Goal: Complete application form

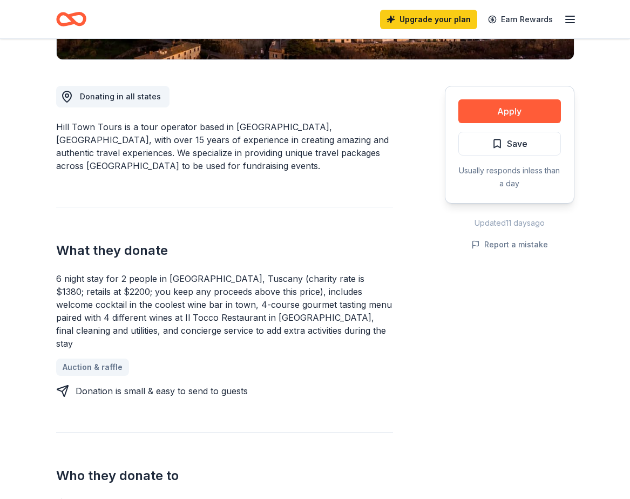
scroll to position [271, 0]
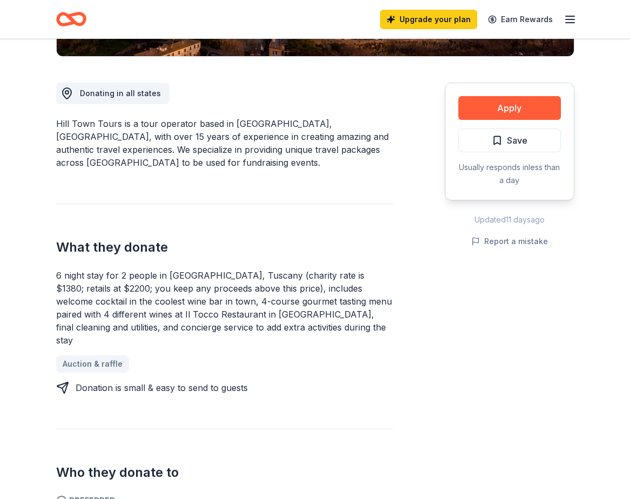
click at [325, 298] on div "6 night stay for 2 people in [GEOGRAPHIC_DATA], Tuscany (charity rate is $1380;…" at bounding box center [224, 308] width 337 height 78
click at [325, 297] on div "6 night stay for 2 people in [GEOGRAPHIC_DATA], Tuscany (charity rate is $1380;…" at bounding box center [224, 308] width 337 height 78
drag, startPoint x: 281, startPoint y: 265, endPoint x: 287, endPoint y: 303, distance: 38.3
click at [287, 302] on div "6 night stay for 2 people in [GEOGRAPHIC_DATA], Tuscany (charity rate is $1380;…" at bounding box center [224, 308] width 337 height 78
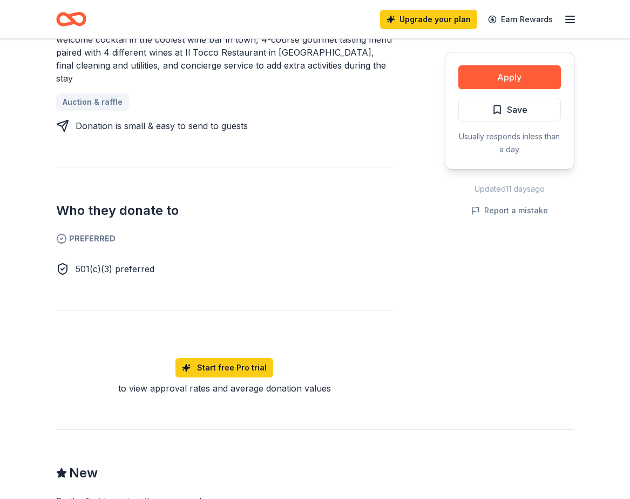
scroll to position [534, 0]
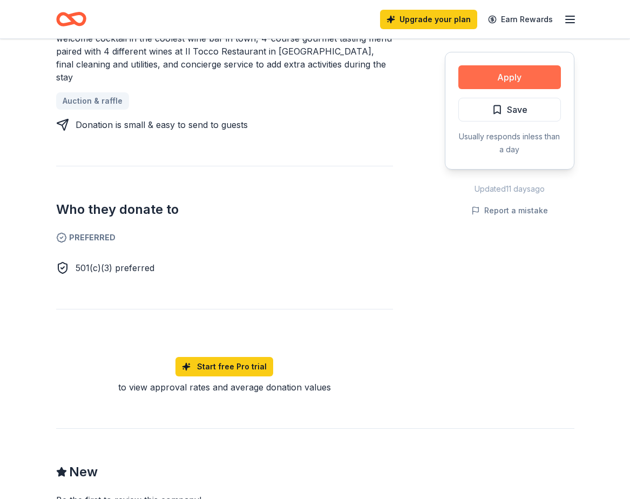
click at [528, 69] on button "Apply" at bounding box center [509, 77] width 103 height 24
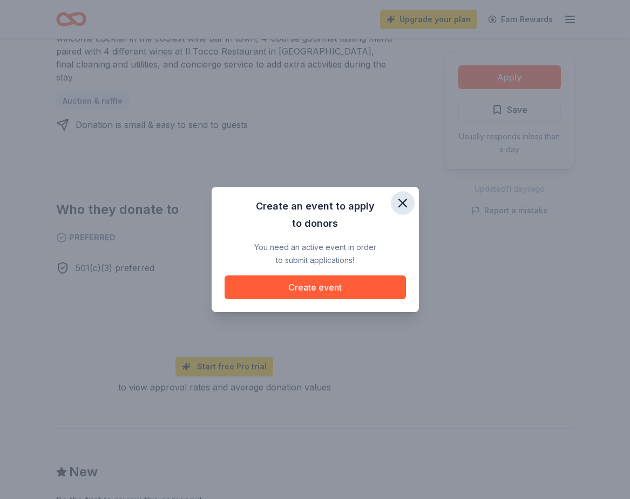
click at [408, 196] on icon "button" at bounding box center [402, 202] width 15 height 15
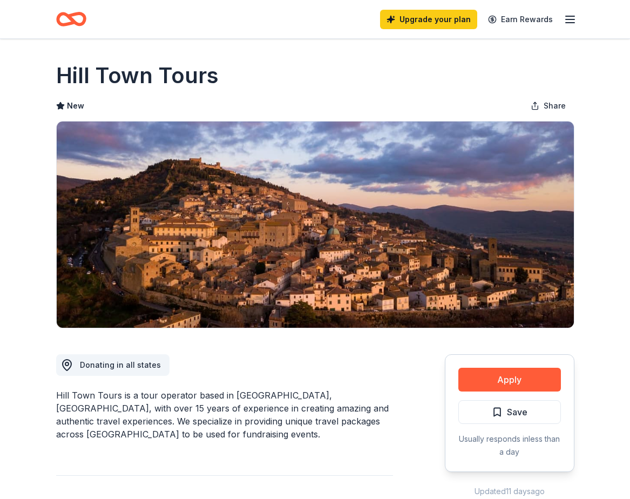
scroll to position [0, 0]
click at [497, 379] on button "Apply" at bounding box center [509, 379] width 103 height 24
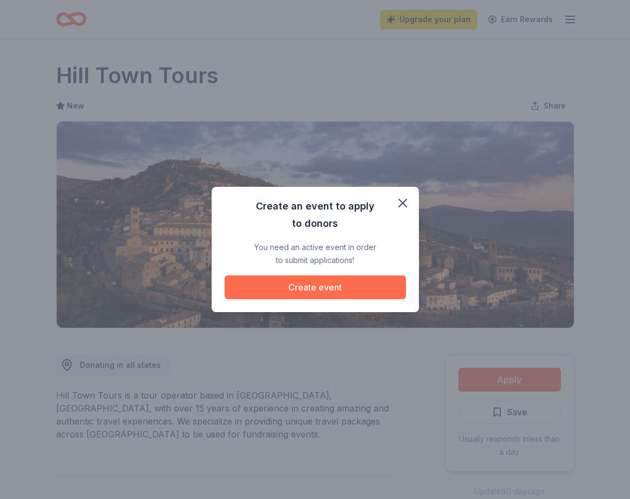
click at [296, 292] on button "Create event" at bounding box center [314, 287] width 181 height 24
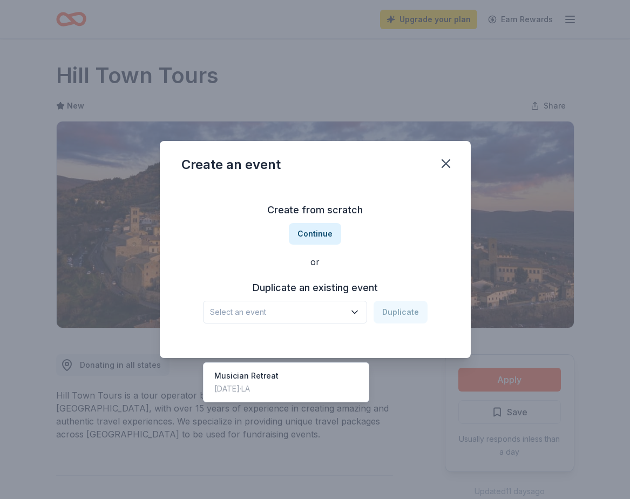
click at [303, 312] on span "Select an event" at bounding box center [277, 311] width 135 height 13
click at [274, 278] on div "Create from scratch Continue or Duplicate an existing event Select an event Dup…" at bounding box center [315, 262] width 268 height 156
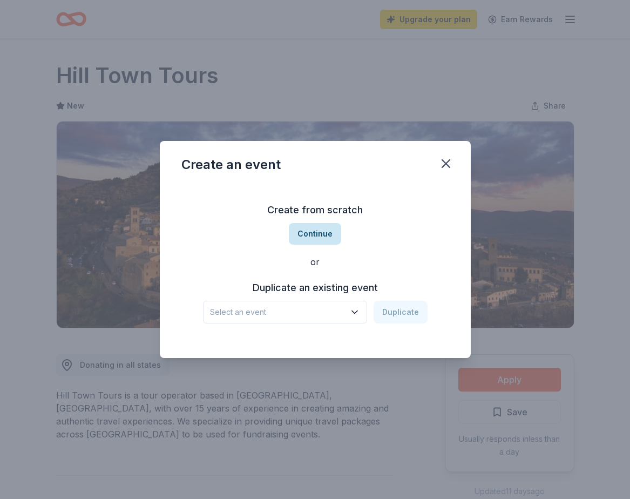
click at [301, 234] on button "Continue" at bounding box center [315, 234] width 52 height 22
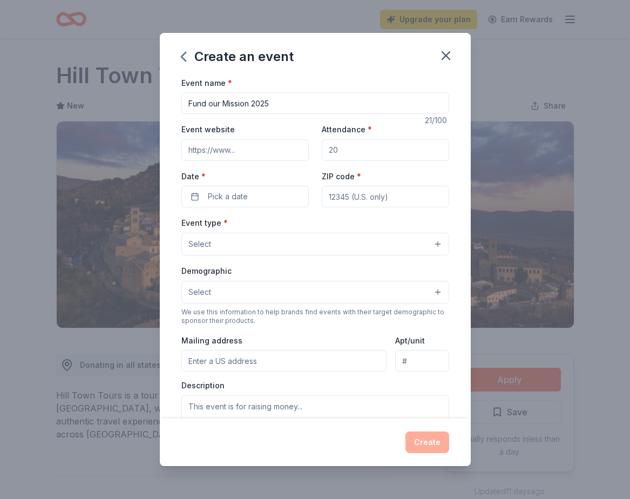
type input "Fund our Mission 2025"
click at [345, 152] on input "Attendance *" at bounding box center [385, 150] width 127 height 22
type input "50"
click at [263, 189] on button "Pick a date" at bounding box center [244, 197] width 127 height 22
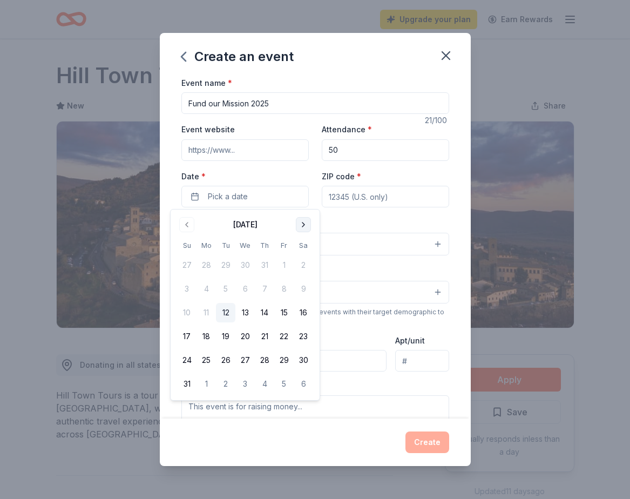
click at [307, 221] on button "Go to next month" at bounding box center [303, 224] width 15 height 15
click at [304, 230] on button "Go to next month" at bounding box center [303, 224] width 15 height 15
click at [260, 334] on button "20" at bounding box center [264, 335] width 19 height 19
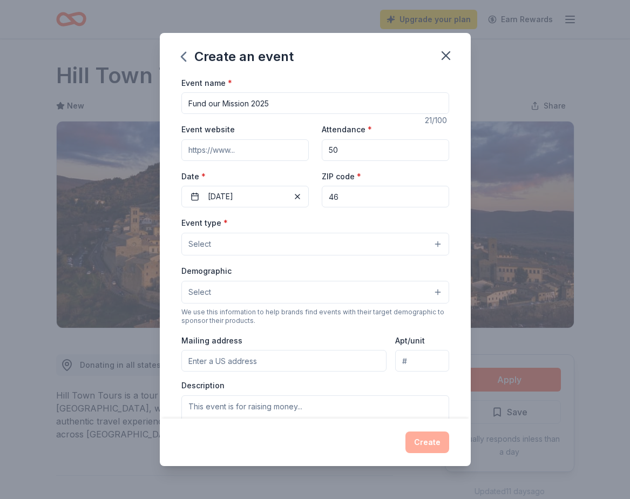
type input "4"
type input "70433"
click at [305, 238] on button "Select" at bounding box center [315, 244] width 268 height 23
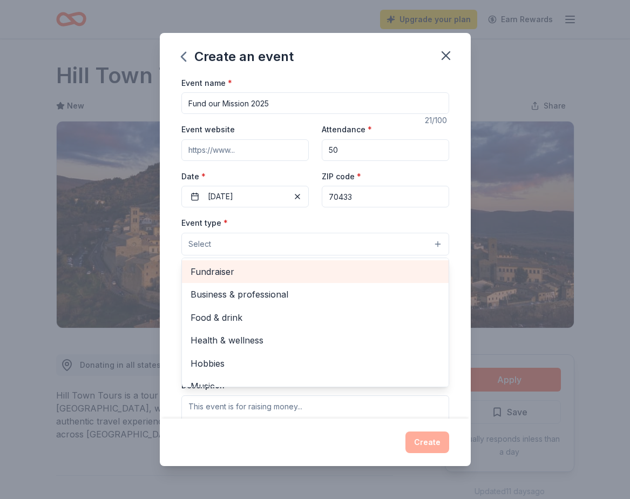
click at [284, 274] on span "Fundraiser" at bounding box center [314, 271] width 249 height 14
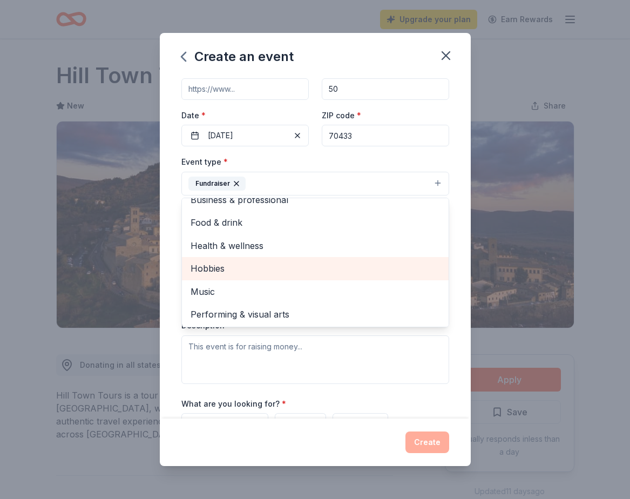
scroll to position [135, 0]
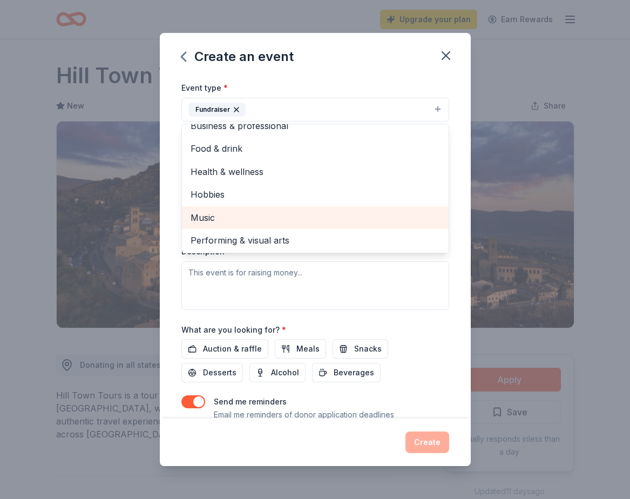
click at [211, 215] on span "Music" at bounding box center [314, 217] width 249 height 14
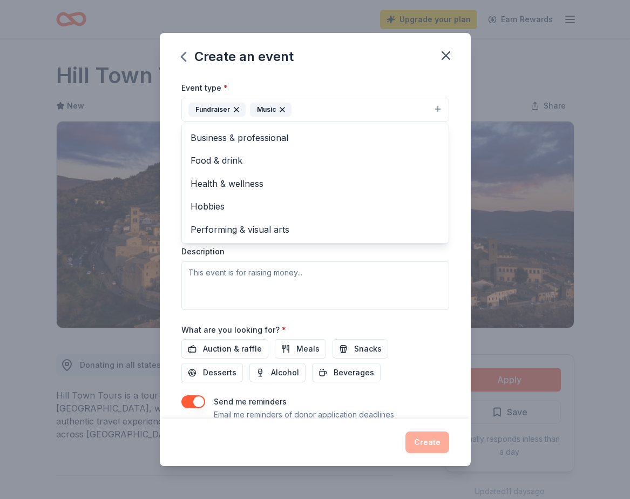
click at [174, 205] on div "Event name * Fund our Mission 2025 21 /100 Event website Attendance * 50 Date *…" at bounding box center [315, 247] width 311 height 343
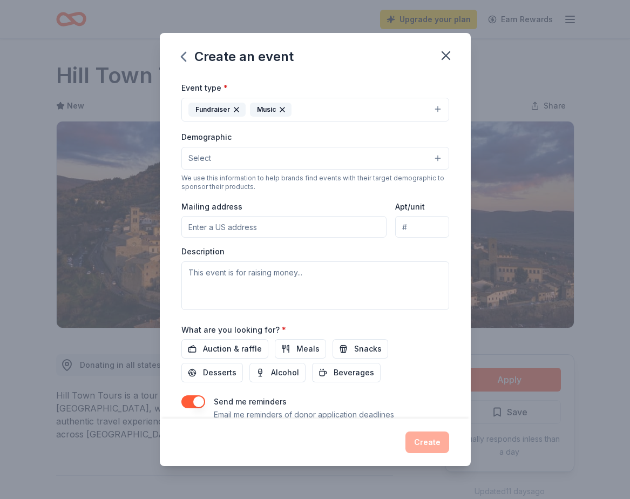
click at [231, 156] on button "Select" at bounding box center [315, 158] width 268 height 23
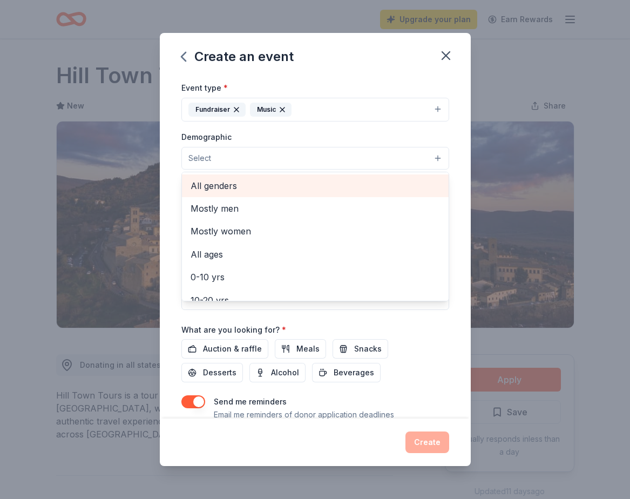
click at [231, 182] on span "All genders" at bounding box center [314, 186] width 249 height 14
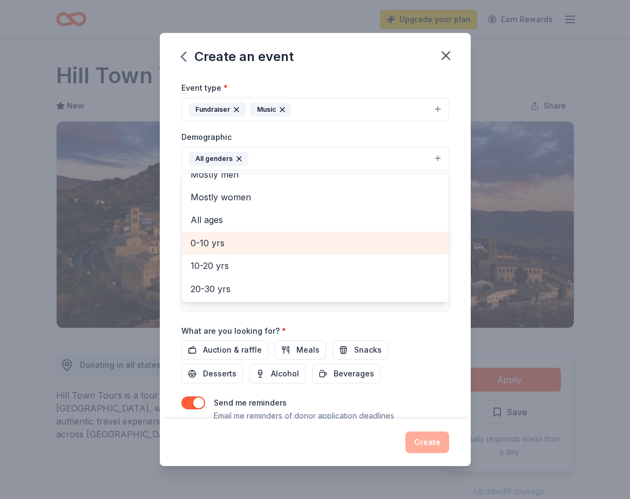
scroll to position [29, 0]
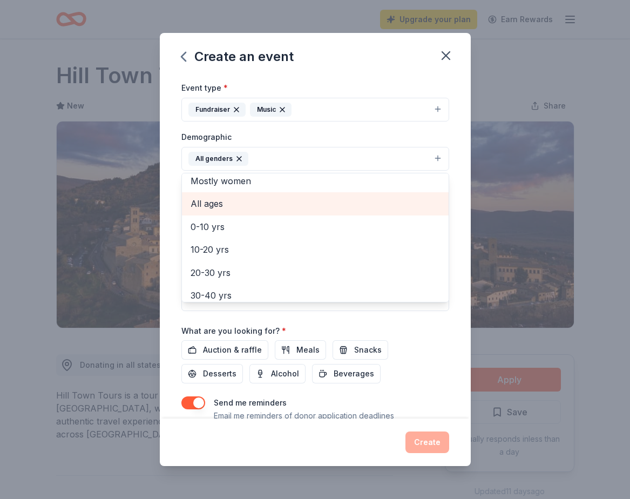
click at [214, 200] on span "All ages" at bounding box center [314, 203] width 249 height 14
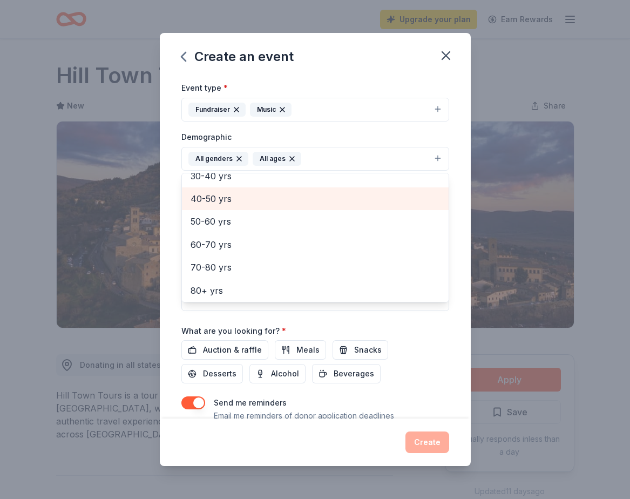
scroll to position [173, 0]
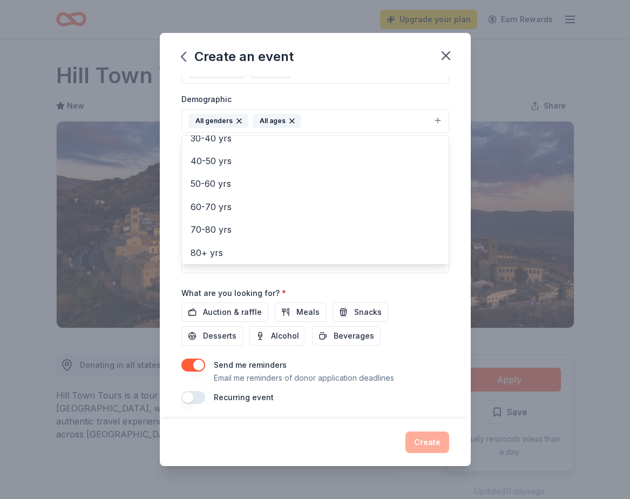
click at [167, 210] on div "Event name * Fund our Mission 2025 21 /100 Event website Attendance * 50 Date *…" at bounding box center [315, 247] width 311 height 343
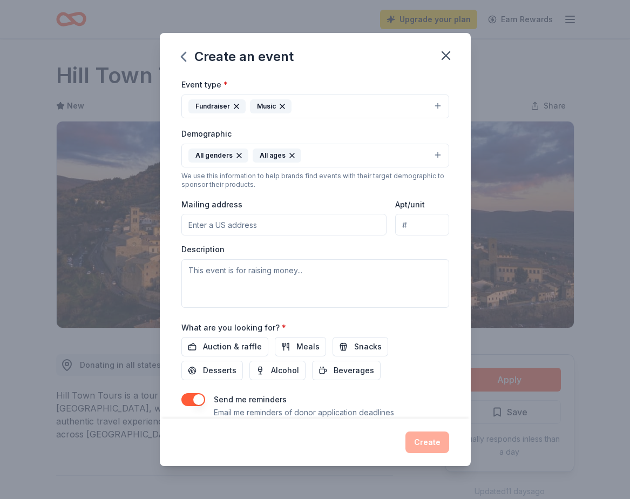
scroll to position [131, 0]
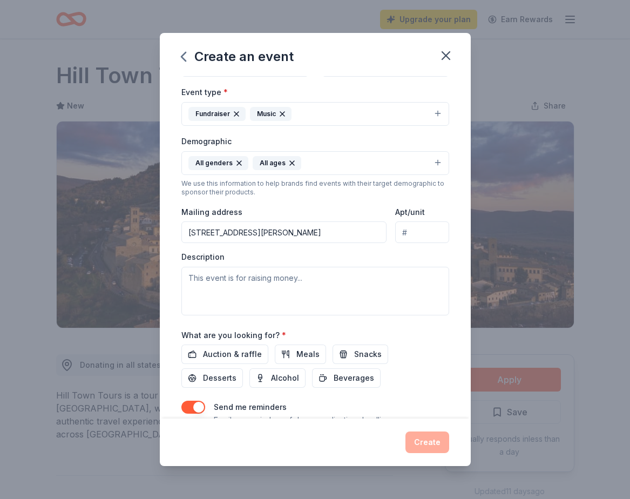
type input "146 Fairway Drive, Covington, LA, 70433"
click at [282, 293] on textarea at bounding box center [315, 291] width 268 height 49
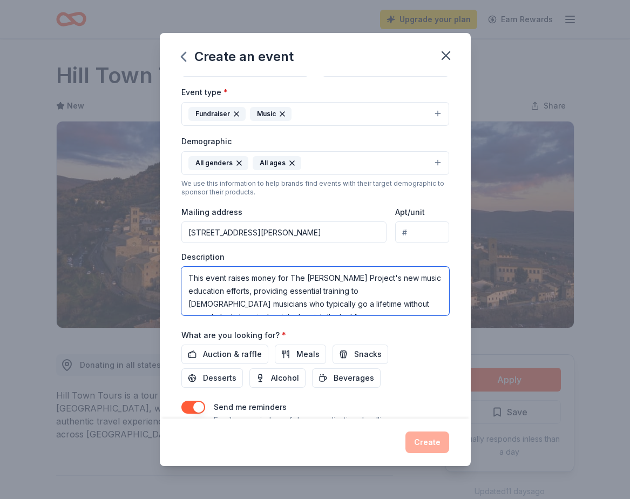
scroll to position [6, 0]
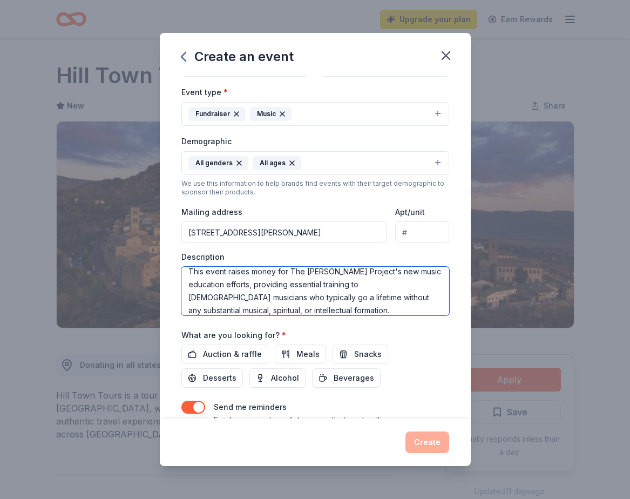
click at [236, 294] on textarea "This event raises money for The Vigil Project's new music education efforts, pr…" at bounding box center [315, 291] width 268 height 49
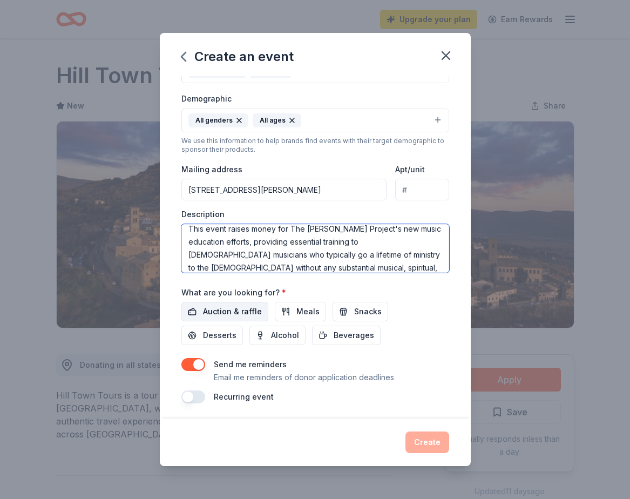
scroll to position [173, 0]
type textarea "This event raises money for The [PERSON_NAME] Project's new music education eff…"
click at [248, 308] on span "Auction & raffle" at bounding box center [232, 311] width 59 height 13
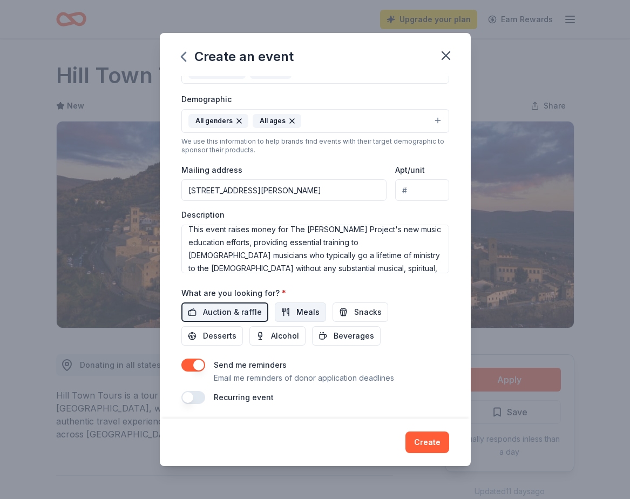
click at [303, 311] on span "Meals" at bounding box center [307, 311] width 23 height 13
click at [362, 311] on span "Snacks" at bounding box center [368, 311] width 28 height 13
click at [236, 329] on span "Desserts" at bounding box center [219, 335] width 33 height 13
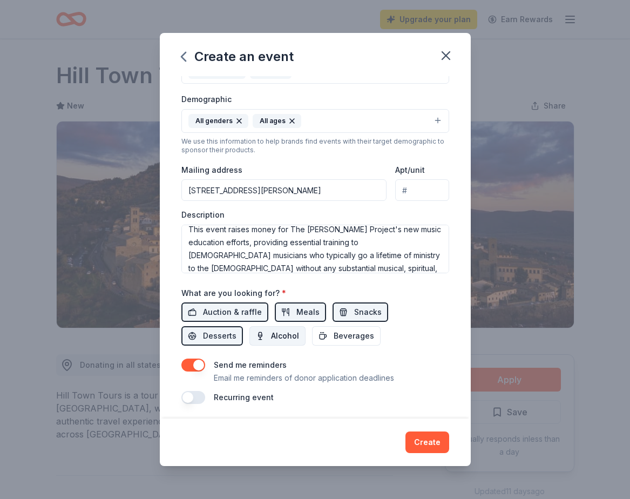
click at [271, 330] on span "Alcohol" at bounding box center [285, 335] width 28 height 13
click at [312, 331] on button "Beverages" at bounding box center [346, 335] width 69 height 19
click at [432, 442] on button "Create" at bounding box center [427, 442] width 44 height 22
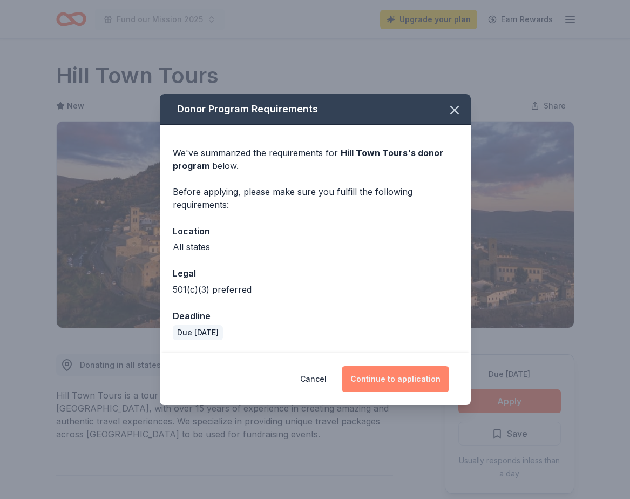
click at [386, 380] on button "Continue to application" at bounding box center [395, 379] width 107 height 26
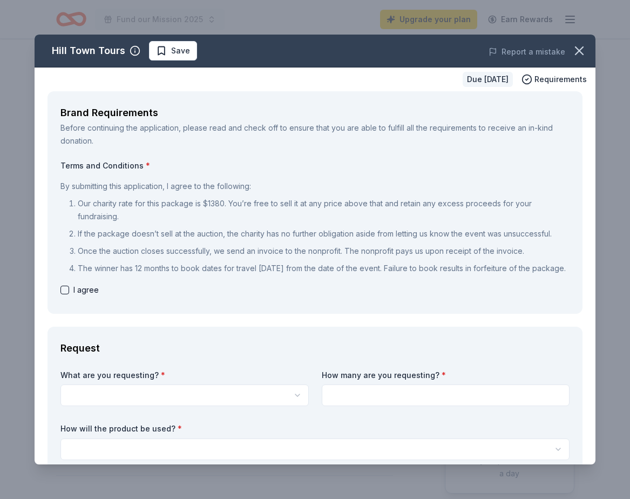
drag, startPoint x: 169, startPoint y: 118, endPoint x: 231, endPoint y: 258, distance: 153.4
click at [230, 257] on div "Brand Requirements Before continuing the application, please read and check off…" at bounding box center [314, 202] width 535 height 222
click at [219, 197] on p "Our charity rate for this package is $1380. You’re free to sell it at any price…" at bounding box center [324, 210] width 492 height 26
drag, startPoint x: 217, startPoint y: 201, endPoint x: 217, endPoint y: 219, distance: 17.8
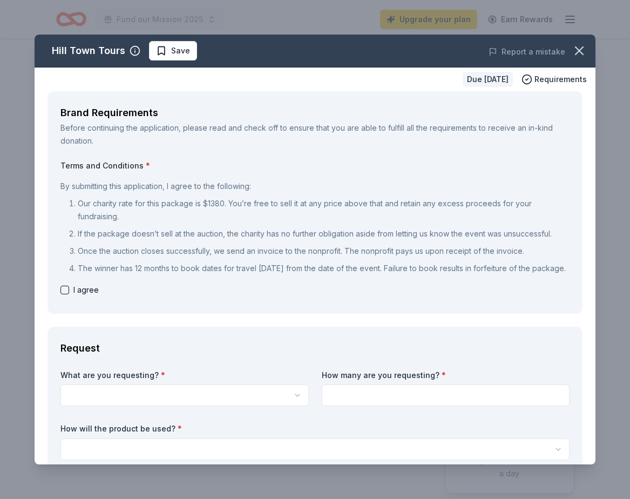
click at [217, 219] on p "Our charity rate for this package is $1380. You’re free to sell it at any price…" at bounding box center [324, 210] width 492 height 26
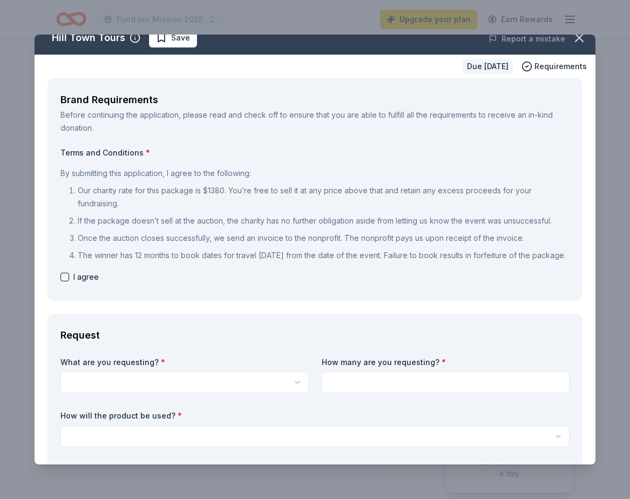
scroll to position [15, 0]
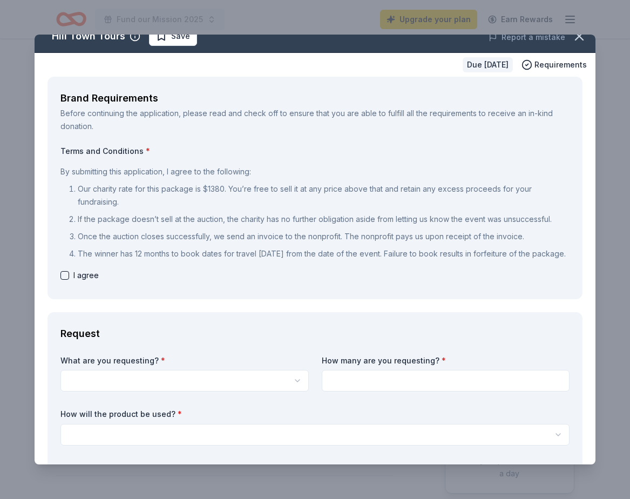
drag, startPoint x: 114, startPoint y: 228, endPoint x: 128, endPoint y: 282, distance: 55.2
click at [128, 281] on div "Terms and Conditions * By submitting this application, I agree to the following…" at bounding box center [314, 214] width 509 height 136
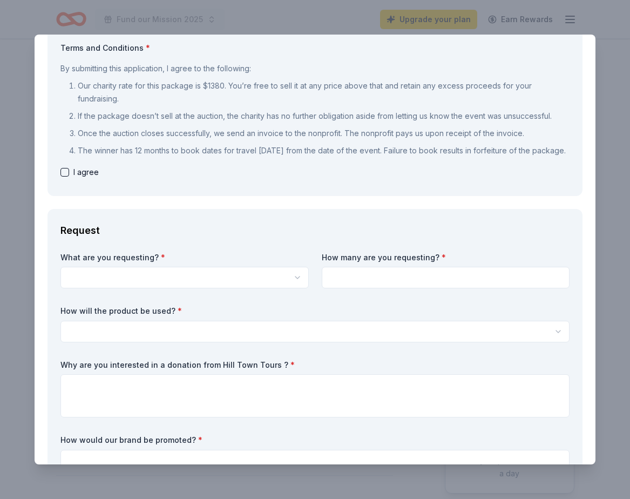
scroll to position [169, 0]
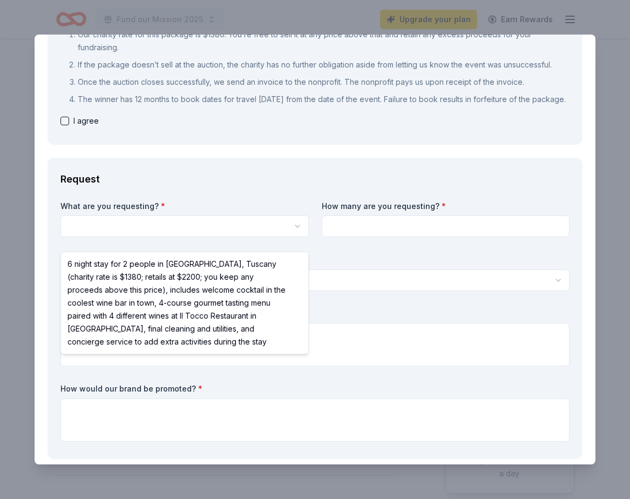
click at [134, 244] on html "Fund our Mission 2025 Upgrade your plan Earn Rewards Due in 85 days Share Hill …" at bounding box center [315, 249] width 630 height 499
select select "6 night stay for 2 people in Cortona, Tuscany (charity rate is $1380; retails a…"
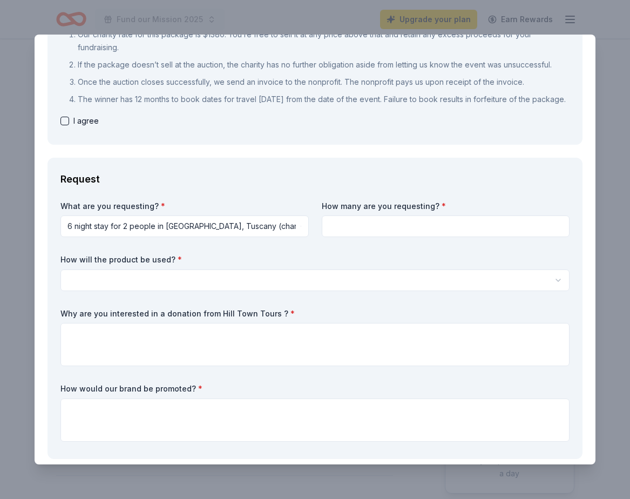
click at [353, 237] on input at bounding box center [446, 226] width 248 height 22
click at [294, 204] on div "Request What are you requesting? * 6 night stay for 2 people in Cortona, Tuscan…" at bounding box center [314, 308] width 535 height 301
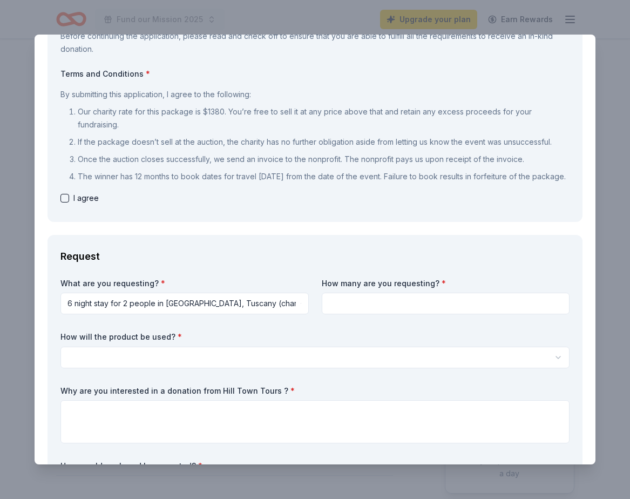
scroll to position [40, 0]
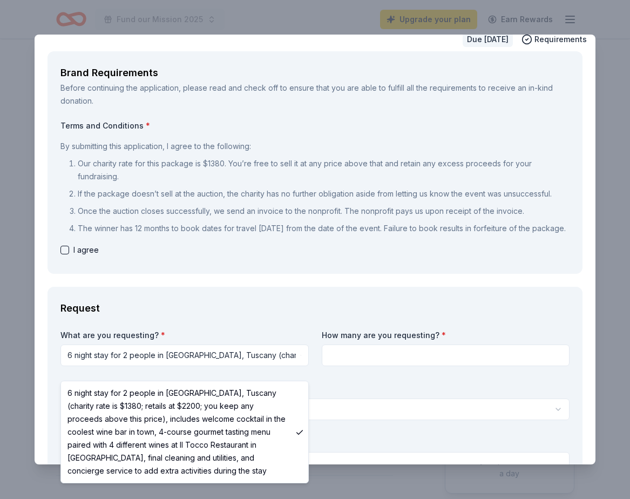
click at [189, 365] on html "Fund our Mission 2025 Upgrade your plan Earn Rewards Due in 85 days Share Hill …" at bounding box center [315, 249] width 630 height 499
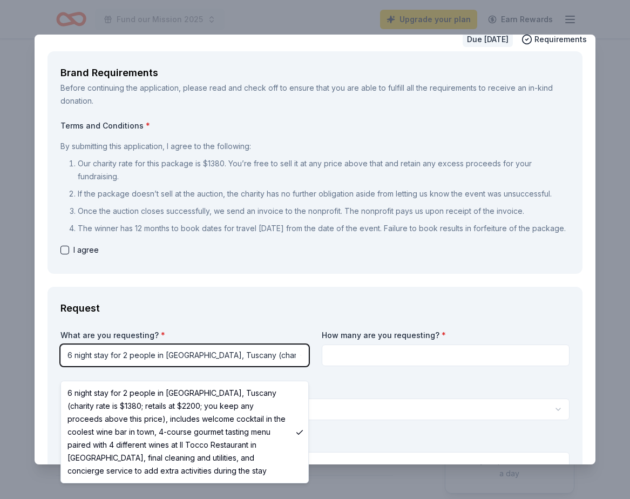
click at [258, 332] on html "Fund our Mission 2025 Upgrade your plan Earn Rewards Due in 85 days Share Hill …" at bounding box center [315, 249] width 630 height 499
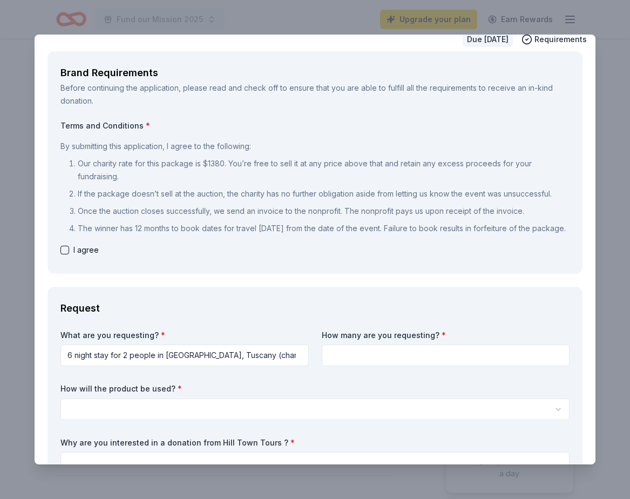
click at [217, 210] on p "Once the auction closes successfully, we send an invoice to the nonprofit. The …" at bounding box center [324, 210] width 492 height 13
click at [67, 239] on div "By submitting this application, I agree to the following: Our charity rate for …" at bounding box center [314, 187] width 509 height 104
click at [71, 256] on div "I agree" at bounding box center [314, 249] width 509 height 13
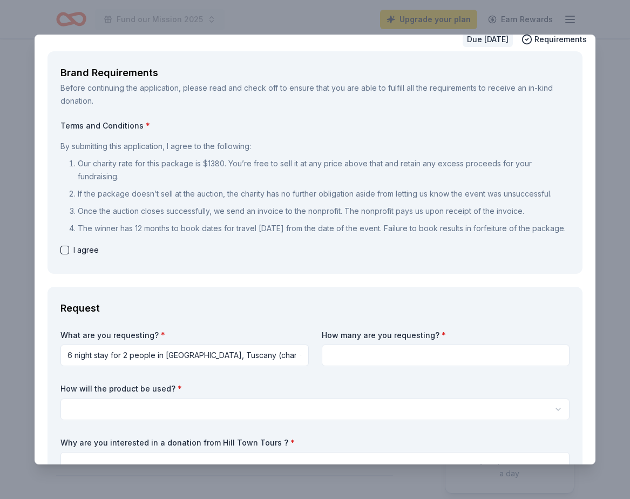
click at [64, 254] on button "button" at bounding box center [64, 249] width 9 height 9
checkbox input "true"
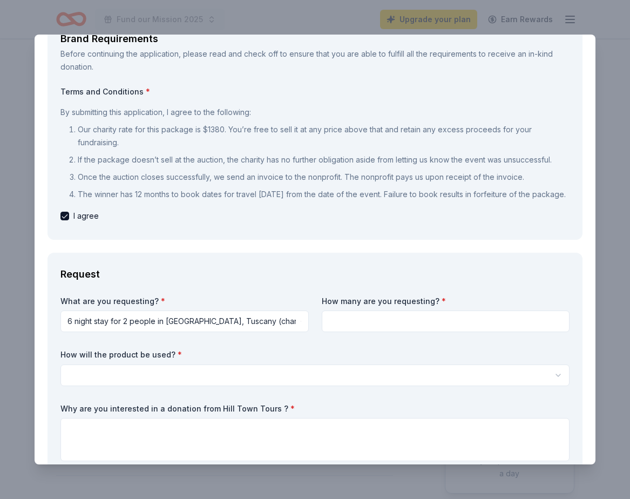
click at [379, 332] on input at bounding box center [446, 321] width 248 height 22
type input "1"
click at [235, 392] on html "Fund our Mission 2025 Upgrade your plan Earn Rewards Due in 85 days Share Hill …" at bounding box center [315, 249] width 630 height 499
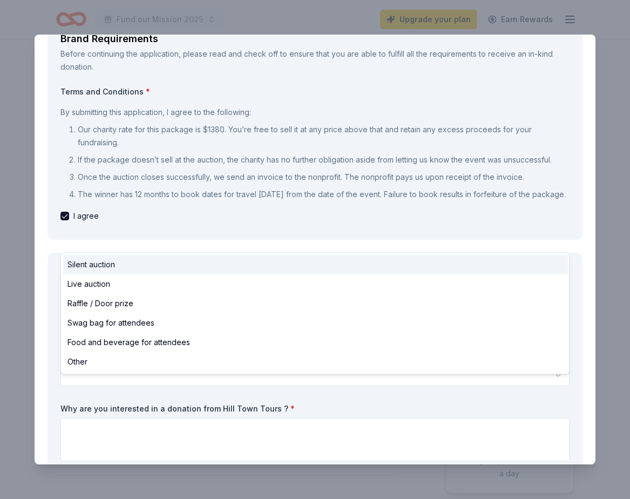
select select "silentAuction"
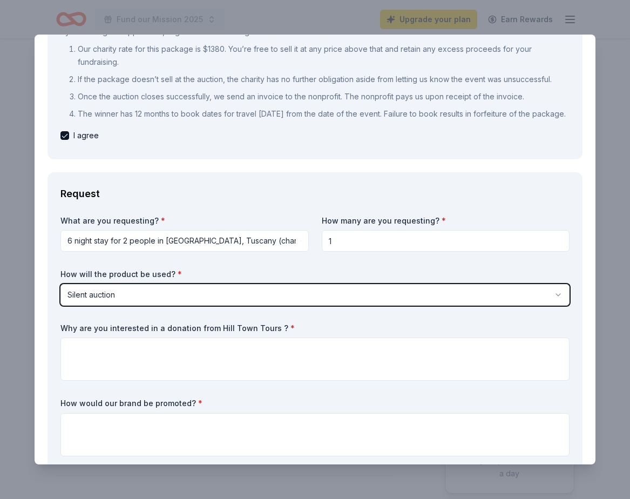
scroll to position [208, 0]
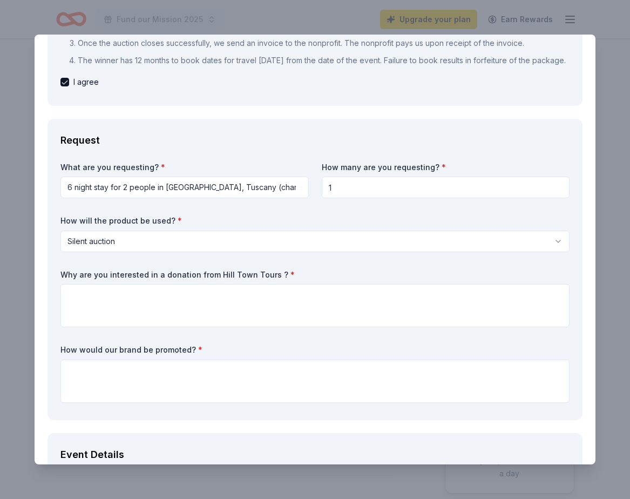
click at [167, 257] on html "Fund our Mission 2025 Upgrade your plan Earn Rewards Due in 85 days Share Hill …" at bounding box center [315, 249] width 630 height 499
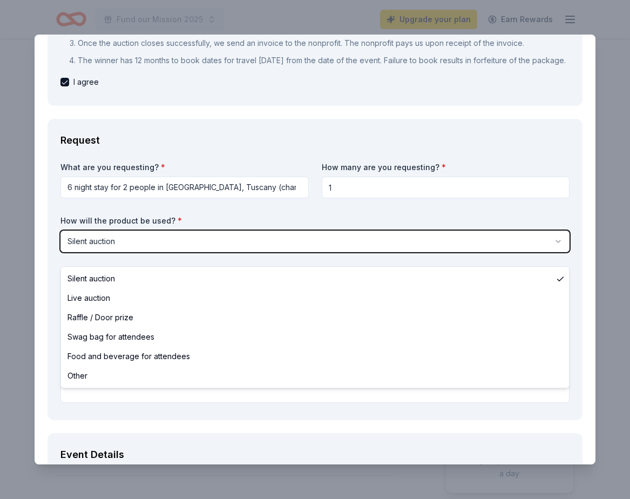
click at [55, 307] on html "Fund our Mission 2025 Upgrade your plan Earn Rewards Due in 85 days Share Hill …" at bounding box center [315, 249] width 630 height 499
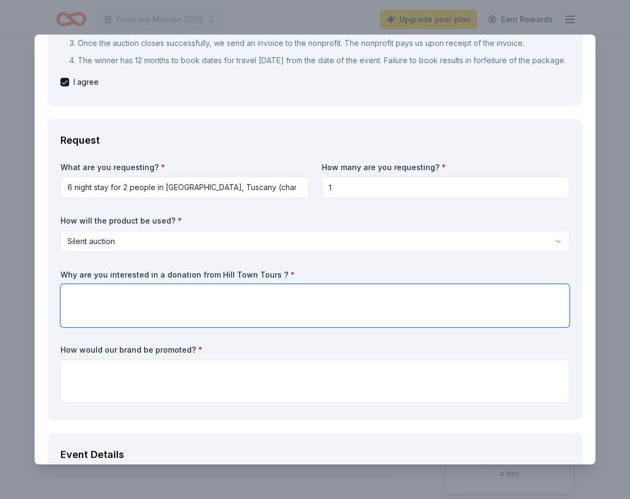
click at [312, 324] on textarea at bounding box center [314, 305] width 509 height 43
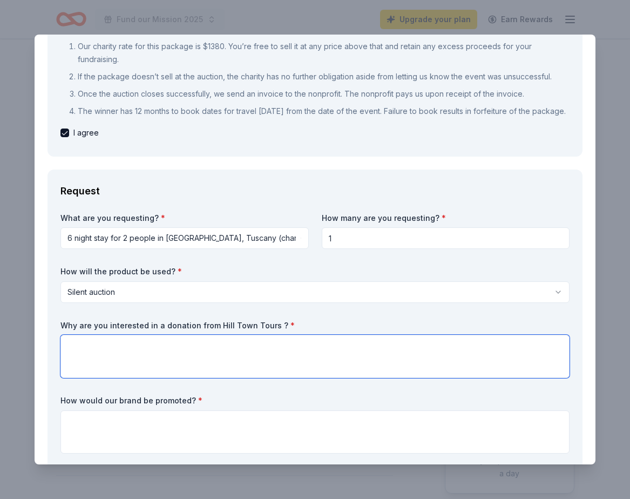
scroll to position [156, 0]
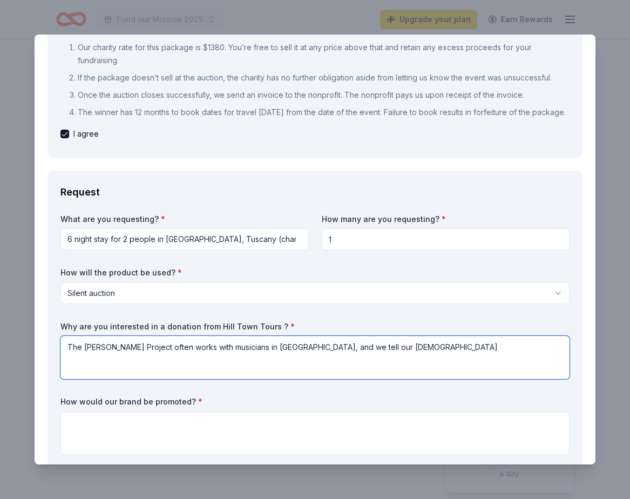
drag, startPoint x: 229, startPoint y: 341, endPoint x: 193, endPoint y: 358, distance: 40.1
click at [193, 358] on textarea "The Vigil Project often works with musicians in Italy, and we tell our merican" at bounding box center [314, 357] width 509 height 43
click at [193, 358] on textarea "The Vigil Project often works with musicians in Italy, and we tell our American" at bounding box center [314, 357] width 509 height 43
click at [171, 358] on textarea "The Vigil Project often works with musicians in Italy, and we tell our American" at bounding box center [314, 357] width 509 height 43
click at [143, 361] on textarea "The Vigil Project often works with musicians in Italy, and we tell our American" at bounding box center [314, 357] width 509 height 43
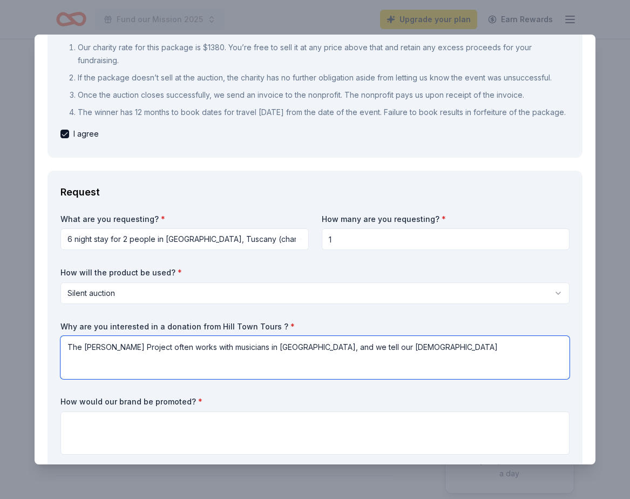
drag, startPoint x: 127, startPoint y: 358, endPoint x: 410, endPoint y: 365, distance: 282.8
click at [411, 365] on textarea "The Vigil Project often works with musicians in Italy, and we tell our American" at bounding box center [314, 357] width 509 height 43
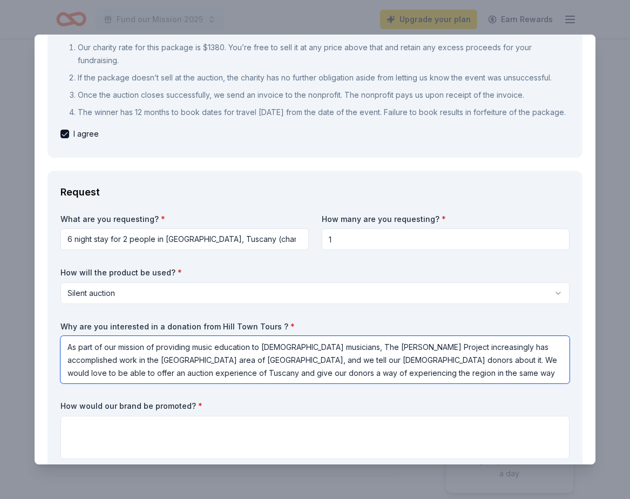
click at [429, 358] on textarea "As part of our mission of providing music education to church musicians, The Vi…" at bounding box center [314, 359] width 509 height 47
click at [387, 378] on textarea "As part of our mission of providing music education to church musicians, The Vi…" at bounding box center [314, 359] width 509 height 47
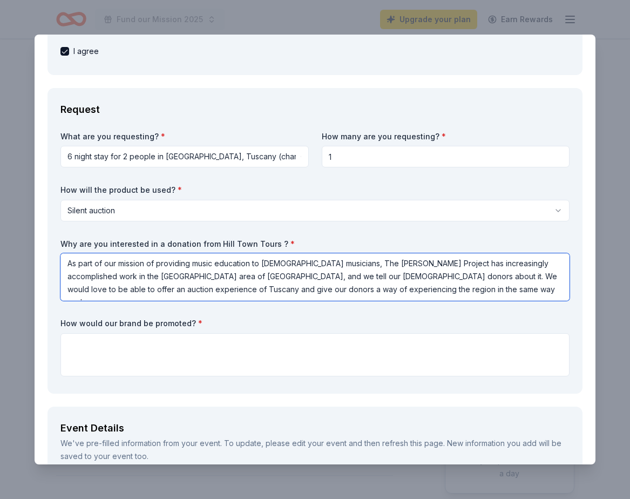
scroll to position [264, 0]
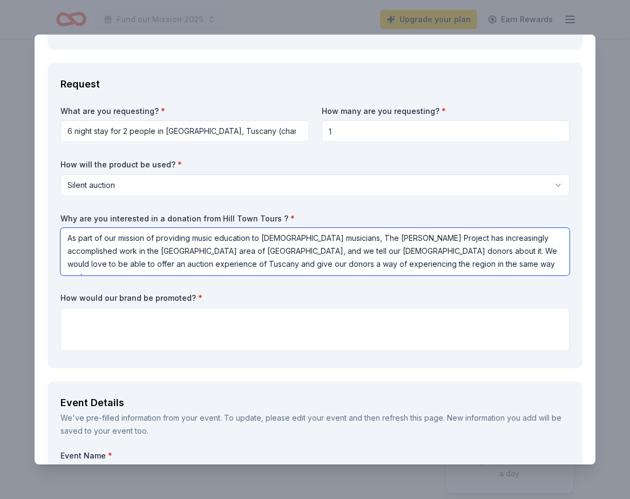
type textarea "As part of our mission of providing music education to church musicians, The Vi…"
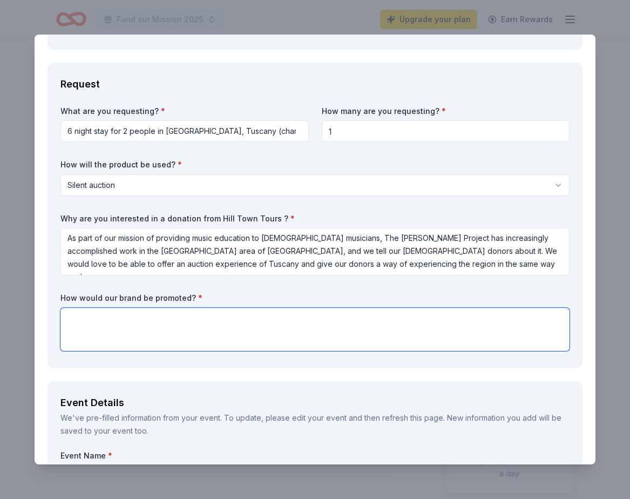
click at [249, 348] on textarea at bounding box center [314, 329] width 509 height 43
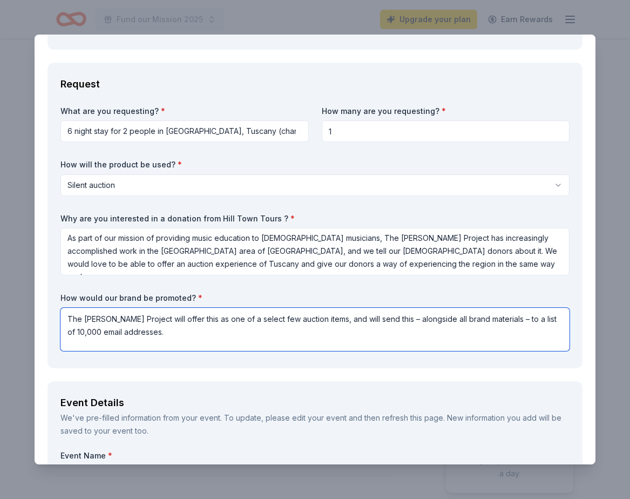
click at [478, 329] on textarea "The Vigil Project will offer this as one of a select few auction items, and wil…" at bounding box center [314, 329] width 509 height 43
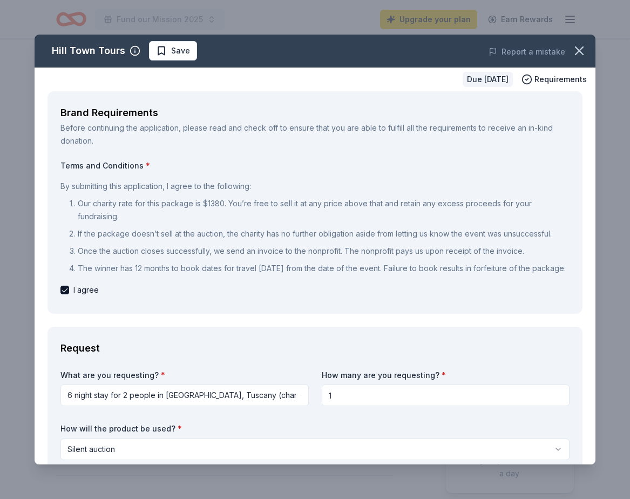
scroll to position [356, 0]
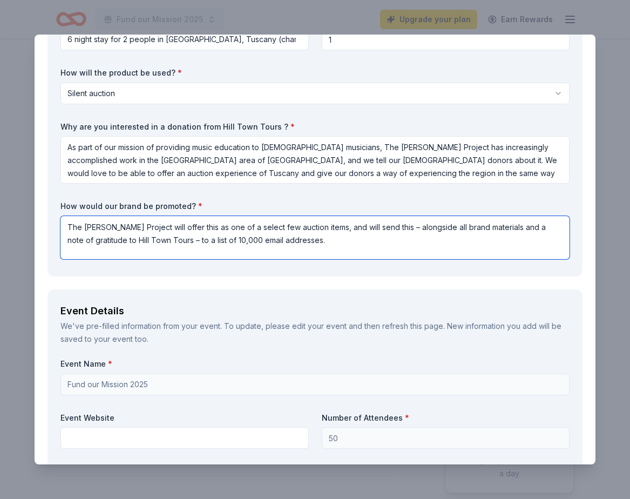
click at [343, 255] on textarea "The Vigil Project will offer this as one of a select few auction items, and wil…" at bounding box center [314, 237] width 509 height 43
click at [181, 254] on textarea "The Vigil Project will offer this as one of a select few auction items, and wil…" at bounding box center [314, 237] width 509 height 43
click at [186, 253] on textarea "The Vigil Project will offer this as one of a select few auction items, and wil…" at bounding box center [314, 237] width 509 height 43
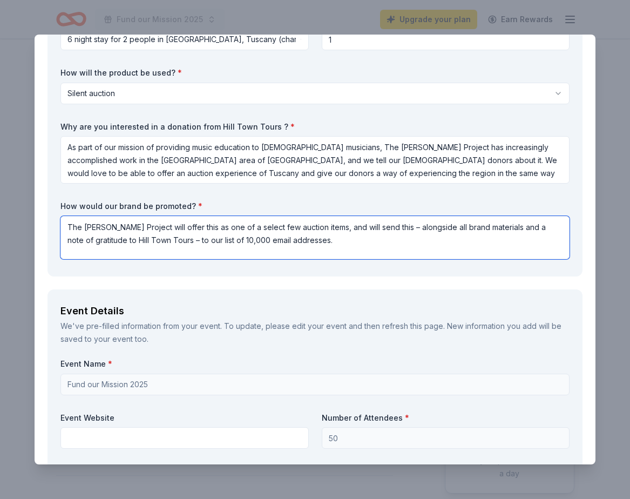
click at [195, 244] on textarea "The Vigil Project will offer this as one of a select few auction items, and wil…" at bounding box center [314, 237] width 509 height 43
click at [226, 248] on textarea "The Vigil Project will offer this as one of a select few auction items, and wil…" at bounding box center [314, 237] width 509 height 43
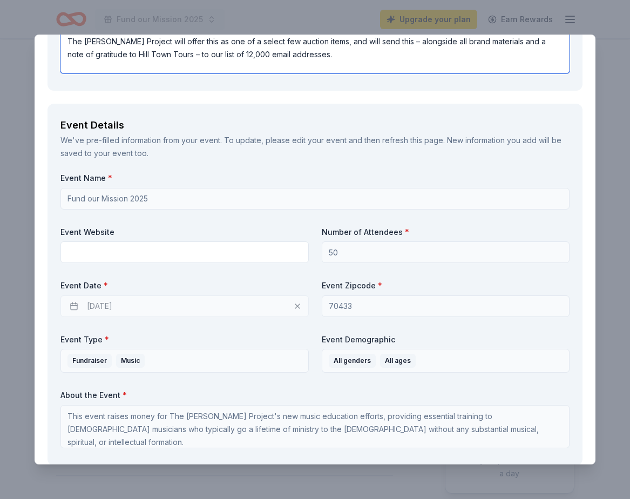
scroll to position [547, 0]
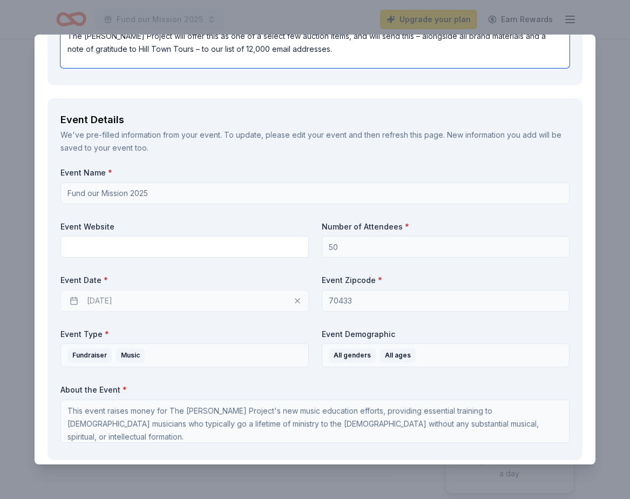
type textarea "The Vigil Project will offer this as one of a select few auction items, and wil…"
click at [283, 311] on div "11/19/2025" at bounding box center [184, 301] width 248 height 22
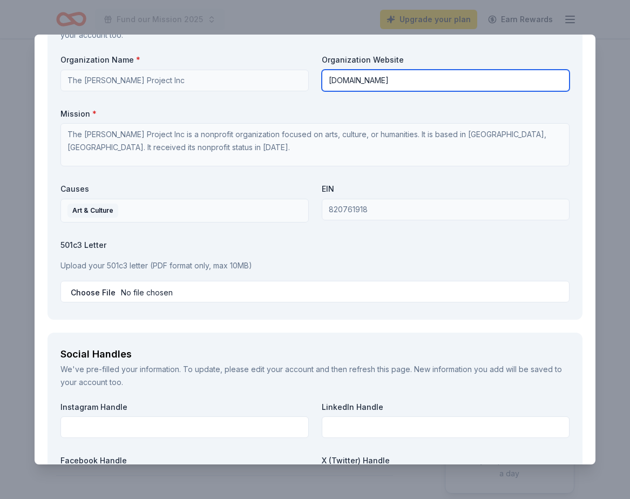
scroll to position [1230, 0]
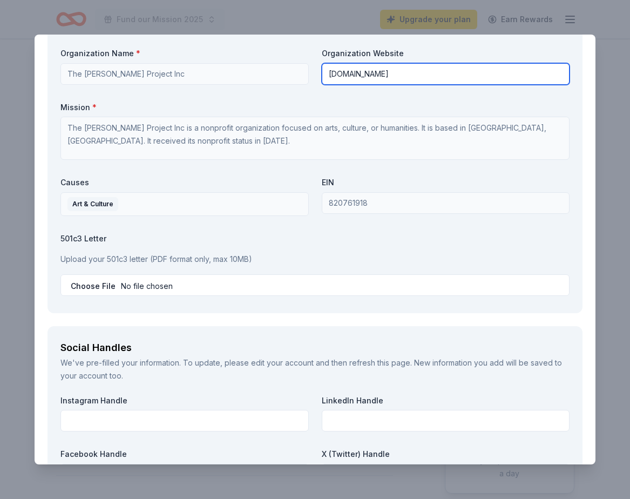
type input "[DOMAIN_NAME]"
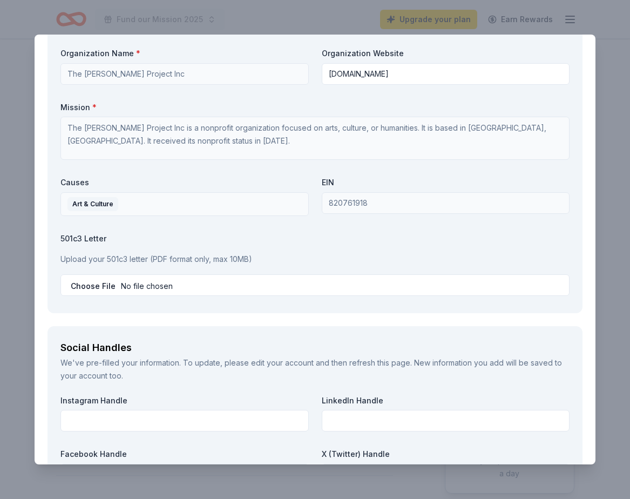
click at [97, 296] on input "file" at bounding box center [314, 285] width 509 height 22
type input "C:\fakepath\The Vigil Project – IRS Determination Letter.pdf"
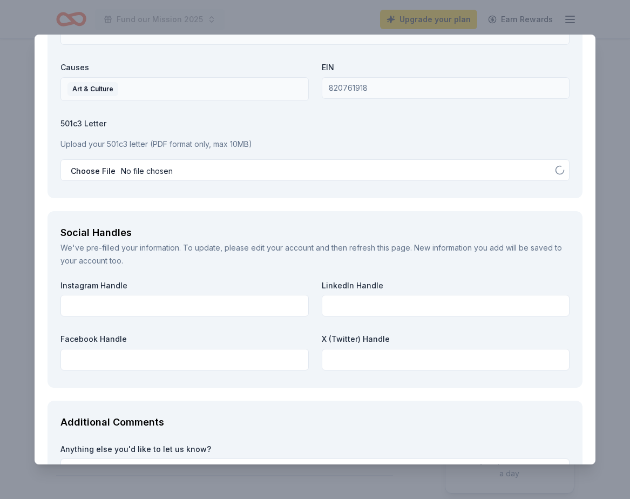
scroll to position [1356, 0]
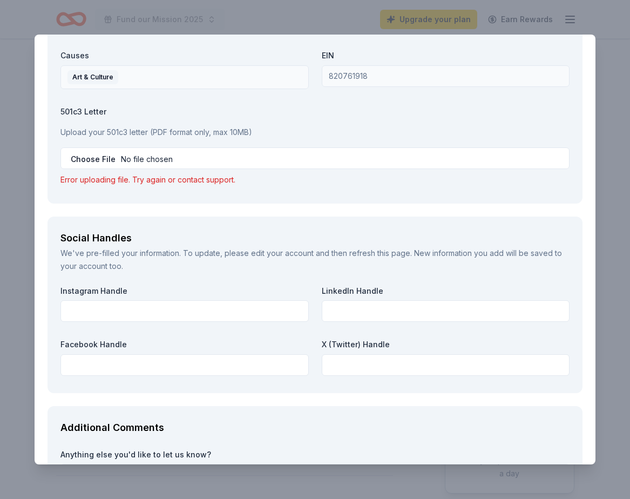
click at [131, 166] on input "file" at bounding box center [314, 158] width 509 height 22
click at [97, 169] on input "file" at bounding box center [314, 158] width 509 height 22
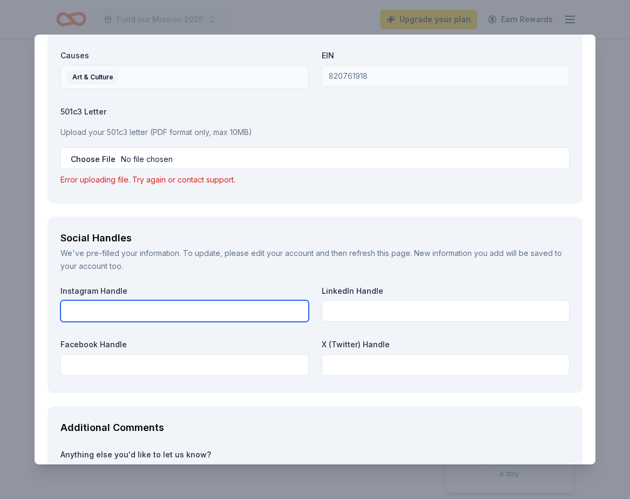
click at [142, 319] on input "text" at bounding box center [184, 311] width 248 height 22
type input "@TheVigilProject"
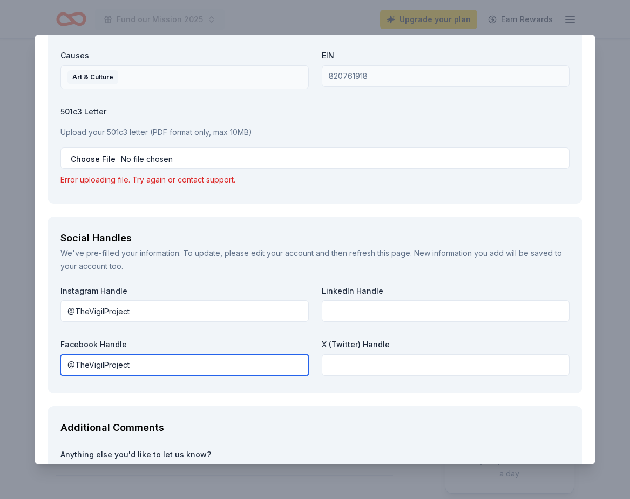
type input "@TheVigilProject"
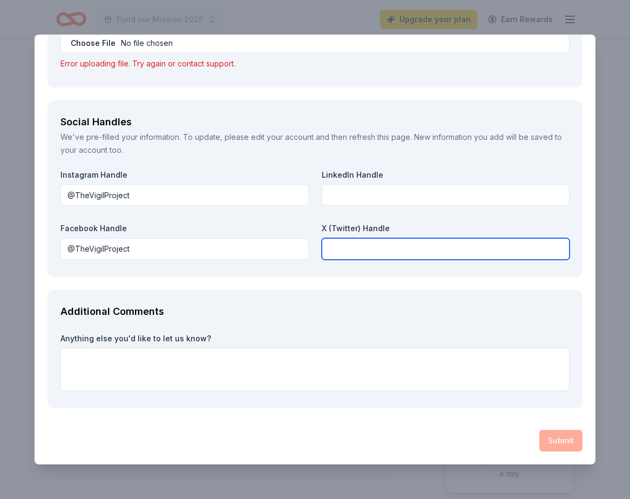
scroll to position [1479, 0]
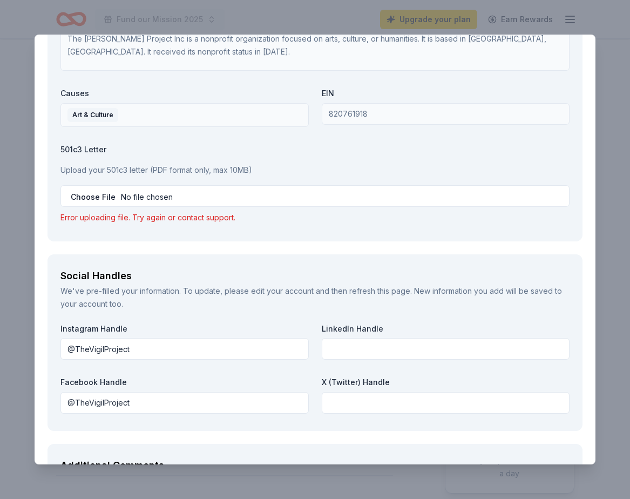
scroll to position [1317, 0]
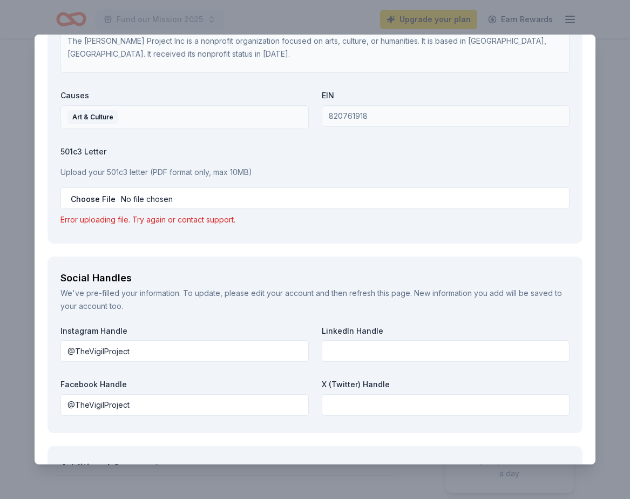
click at [85, 204] on input "file" at bounding box center [314, 198] width 509 height 22
type input "C:\fakepath\VP IRS Determination.pdf"
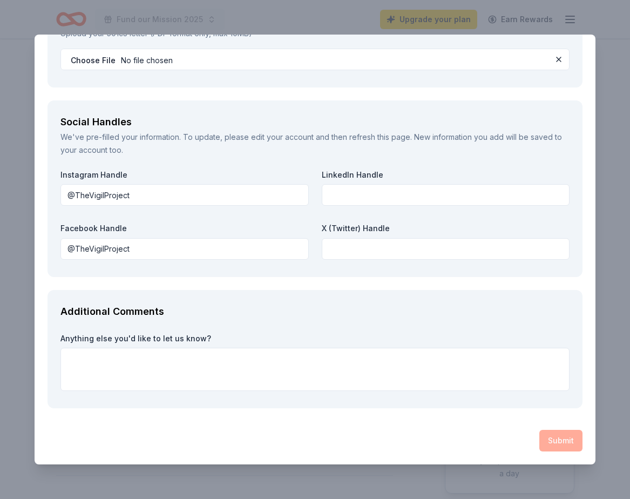
scroll to position [1462, 0]
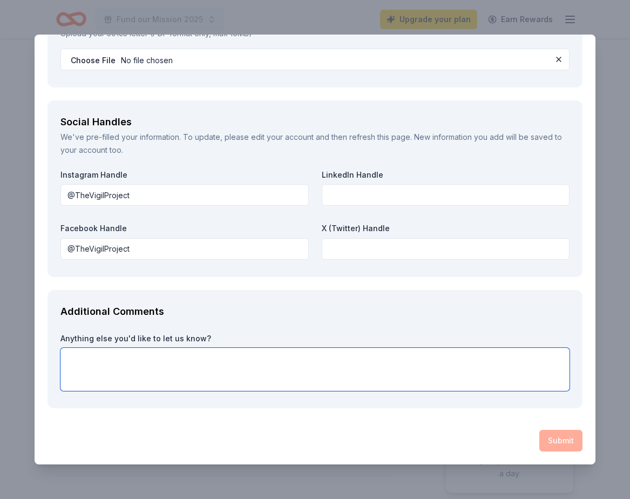
click at [496, 383] on textarea at bounding box center [314, 368] width 509 height 43
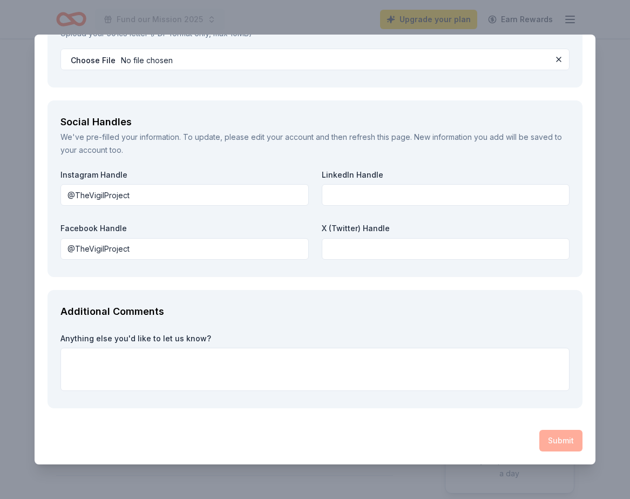
click at [565, 440] on div "Submit" at bounding box center [314, 440] width 535 height 22
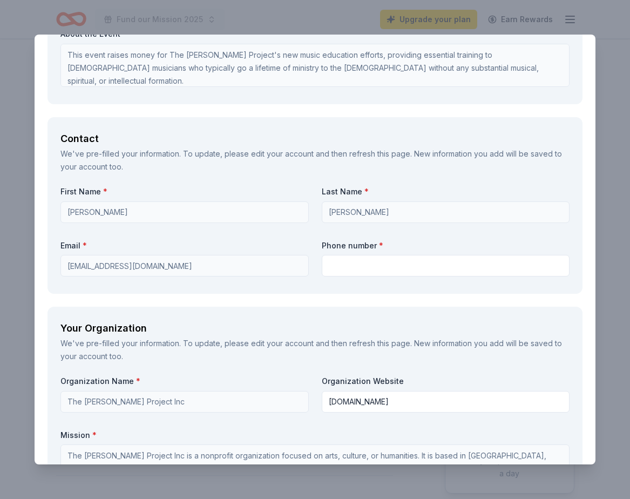
scroll to position [899, 0]
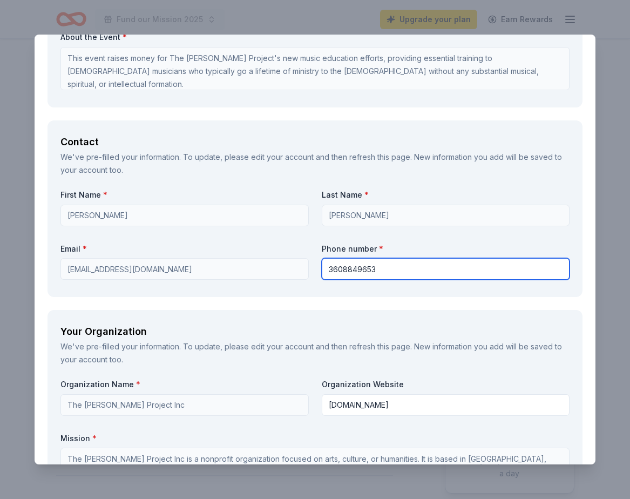
type input "3608849653"
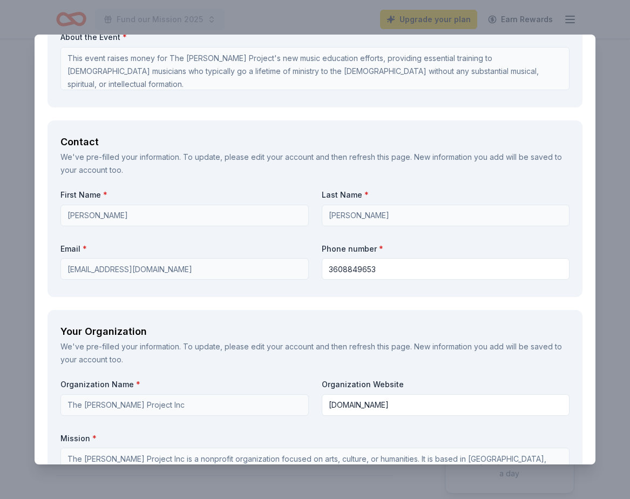
click at [350, 315] on div "Brand Requirements Before continuing the application, please read and check off…" at bounding box center [315, 106] width 561 height 1828
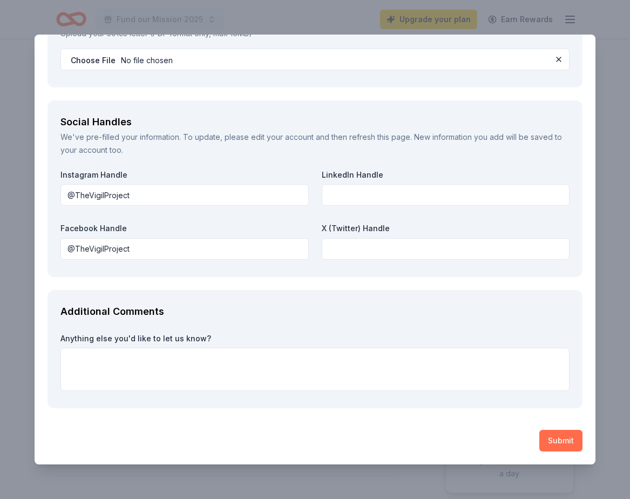
scroll to position [1462, 0]
click at [556, 446] on button "Submit" at bounding box center [560, 440] width 43 height 22
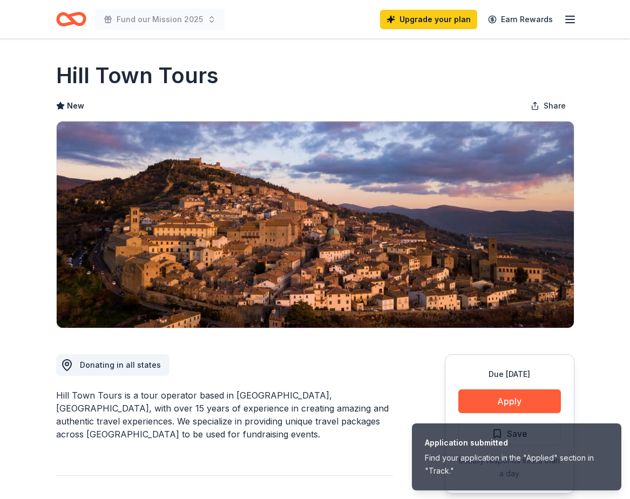
scroll to position [0, 0]
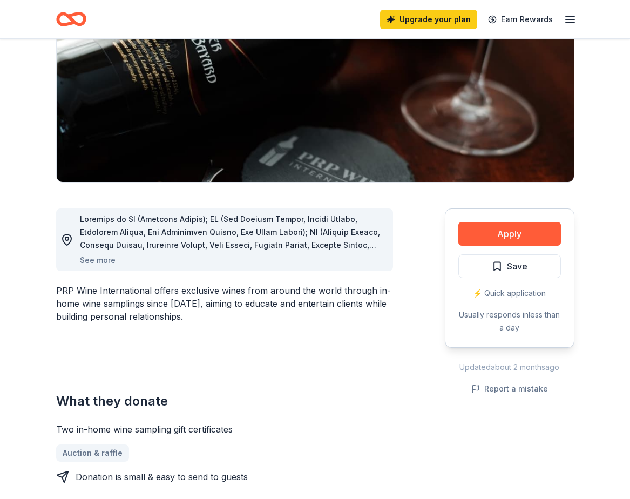
scroll to position [169, 0]
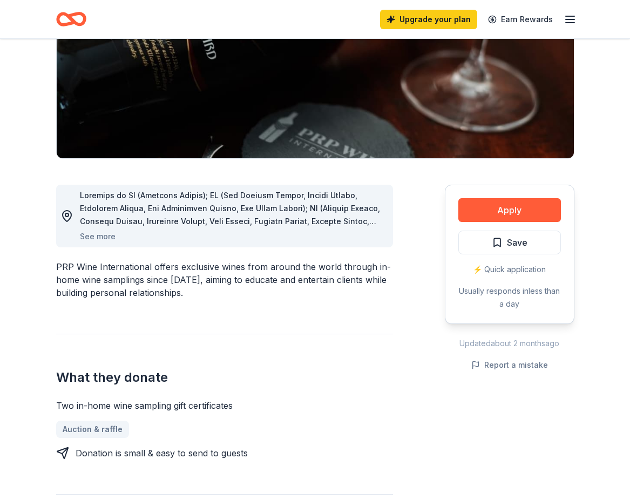
click at [214, 273] on div "PRP Wine International offers exclusive wines from around the world through in-…" at bounding box center [224, 279] width 337 height 39
click at [203, 261] on div "PRP Wine International offers exclusive wines from around the world through in-…" at bounding box center [224, 279] width 337 height 39
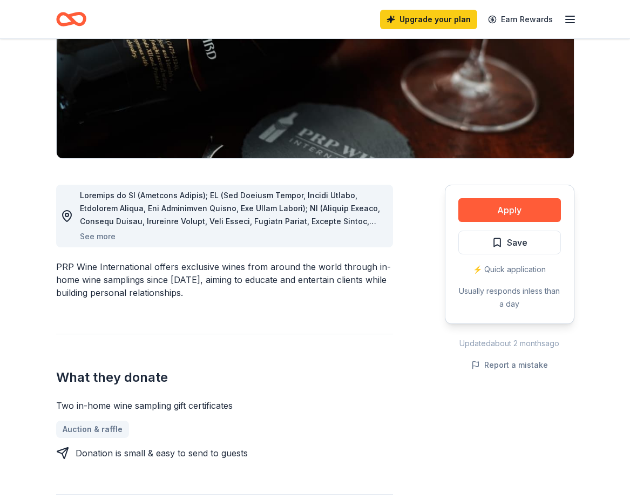
click at [203, 261] on div "PRP Wine International offers exclusive wines from around the world through in-…" at bounding box center [224, 279] width 337 height 39
drag, startPoint x: 203, startPoint y: 261, endPoint x: 213, endPoint y: 293, distance: 33.3
click at [213, 293] on div "PRP Wine International offers exclusive wines from around the world through in-…" at bounding box center [224, 279] width 337 height 39
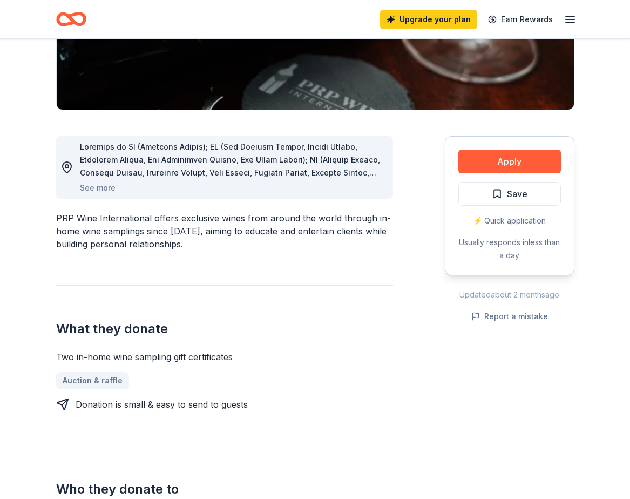
scroll to position [217, 0]
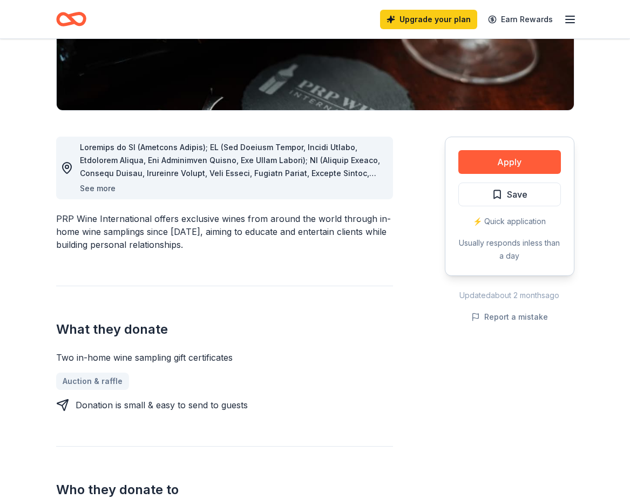
click at [107, 190] on button "See more" at bounding box center [98, 188] width 36 height 13
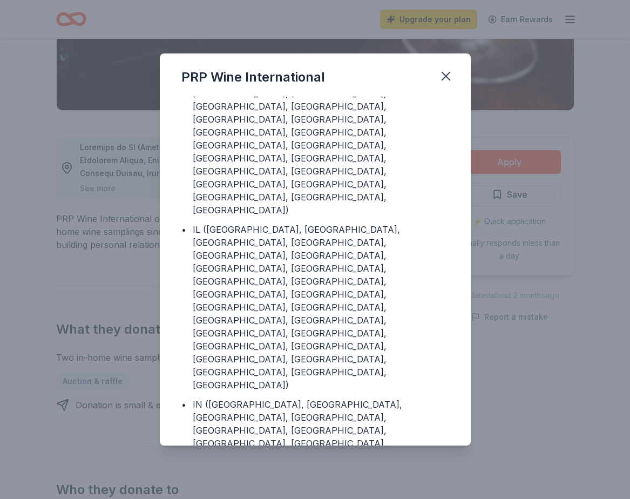
scroll to position [106, 0]
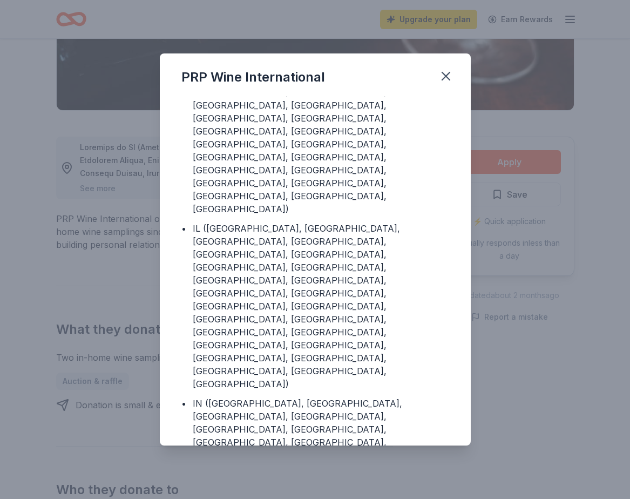
click at [92, 241] on div "PRP Wine International Donating in • AZ (Maricopa County) • CA (Los Angeles Cou…" at bounding box center [315, 249] width 630 height 499
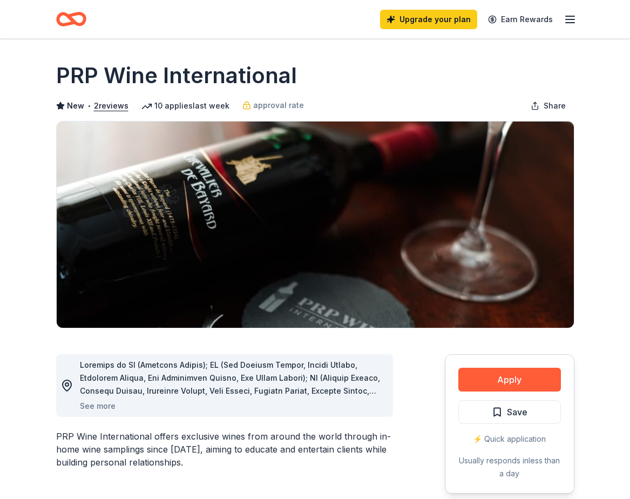
scroll to position [0, 0]
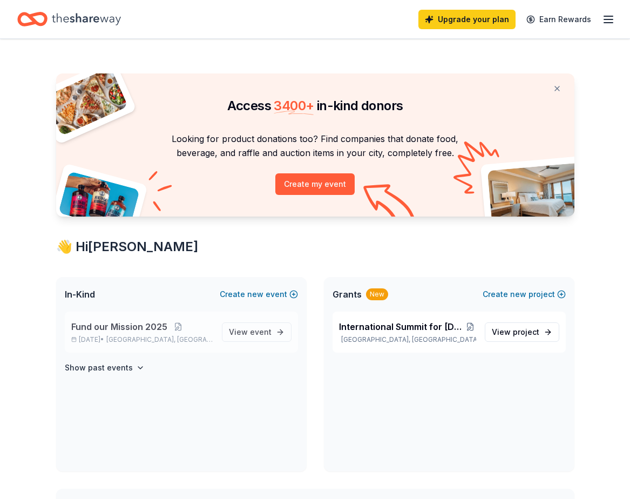
click at [203, 332] on p "Fund our Mission 2025" at bounding box center [142, 326] width 142 height 13
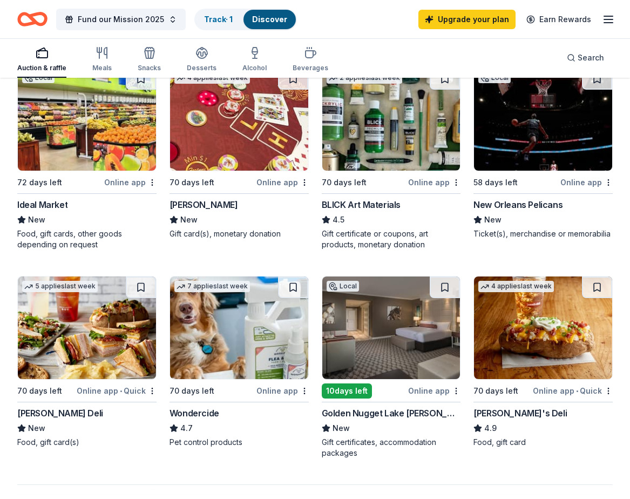
scroll to position [758, 0]
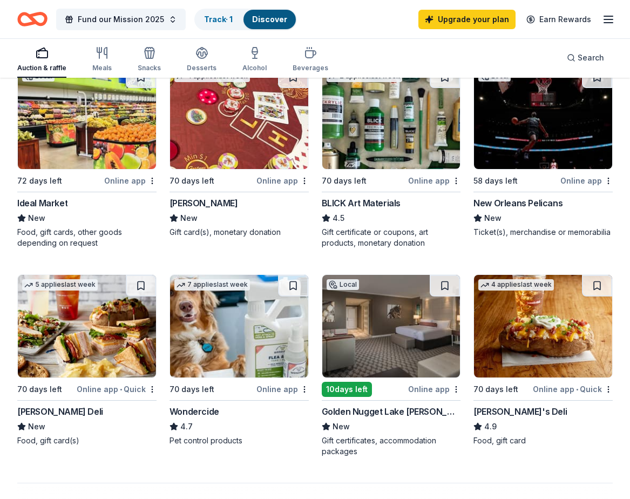
click at [391, 318] on img at bounding box center [391, 326] width 138 height 103
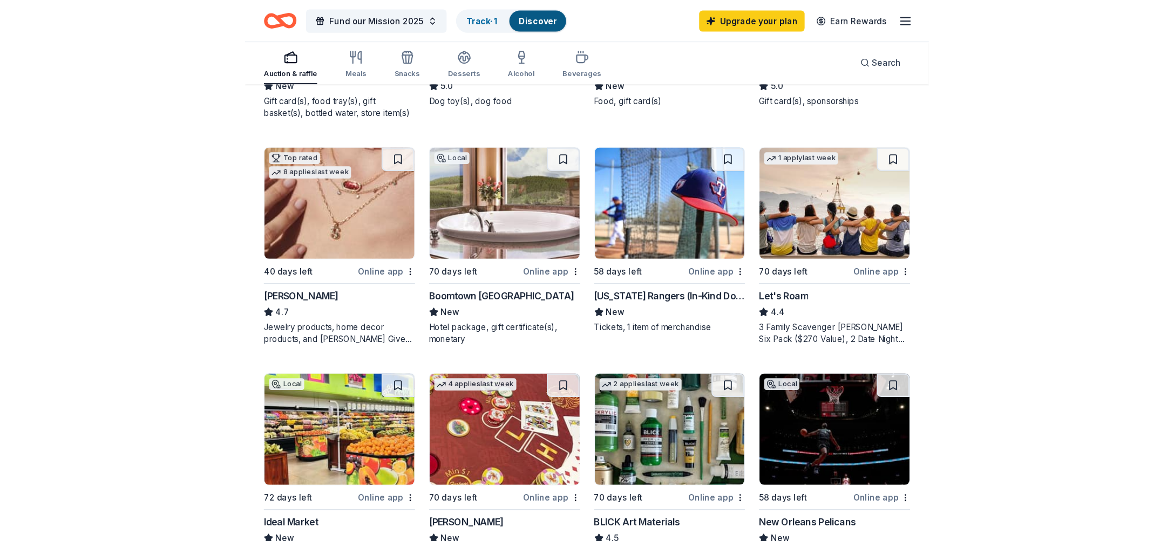
scroll to position [476, 0]
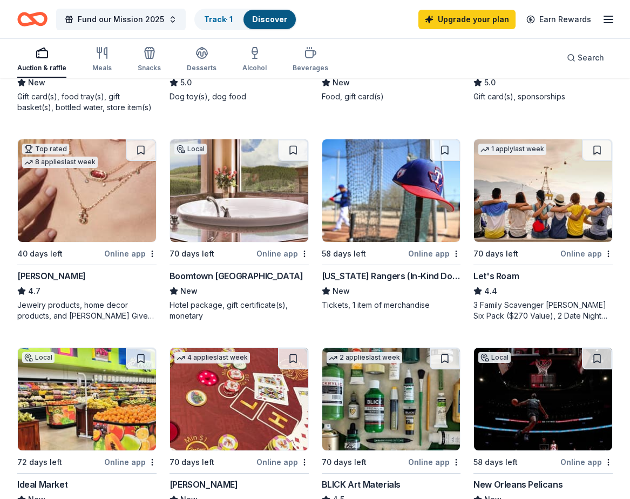
click at [256, 215] on img at bounding box center [239, 190] width 138 height 103
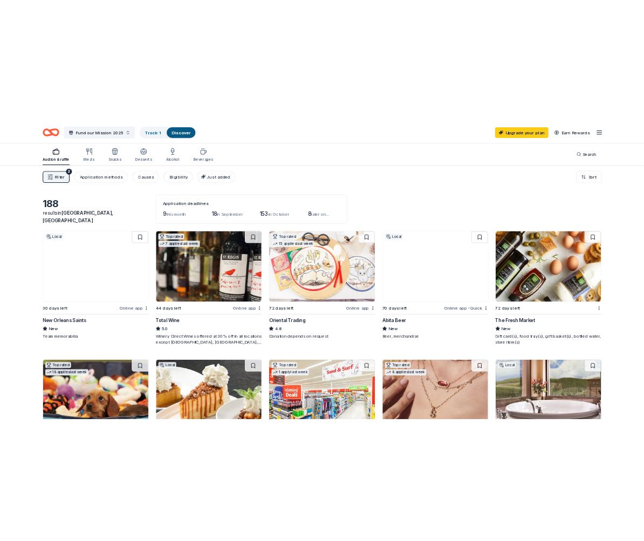
scroll to position [0, 0]
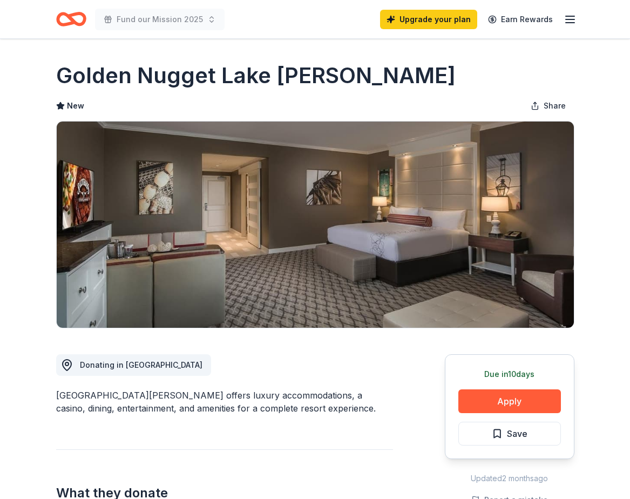
click at [198, 401] on div "Golden Nugget Lake Charles offers luxury accommodations, a casino, dining, ente…" at bounding box center [224, 401] width 337 height 26
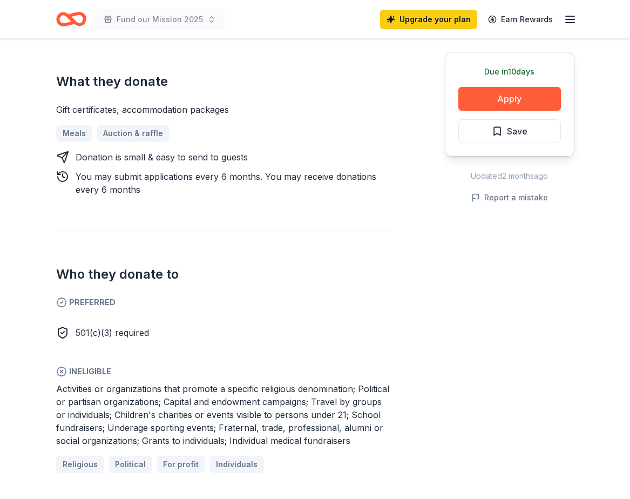
scroll to position [428, 0]
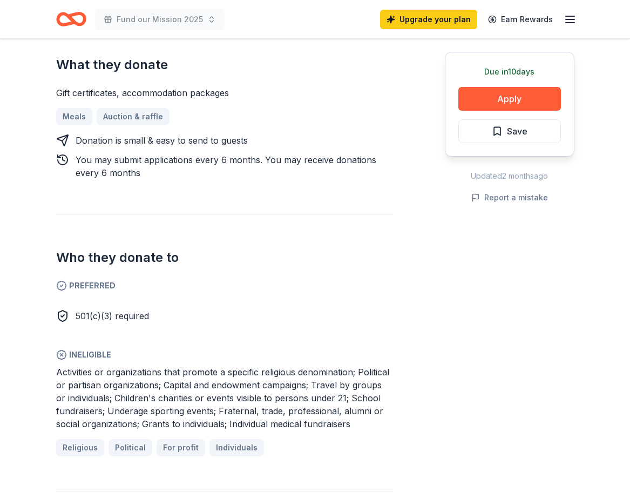
click at [190, 366] on span "Activities or organizations that promote a specific religious denomination; Pol…" at bounding box center [222, 397] width 333 height 63
drag, startPoint x: 188, startPoint y: 374, endPoint x: 209, endPoint y: 406, distance: 38.9
click at [209, 406] on span "Activities or organizations that promote a specific religious denomination; Pol…" at bounding box center [222, 397] width 333 height 63
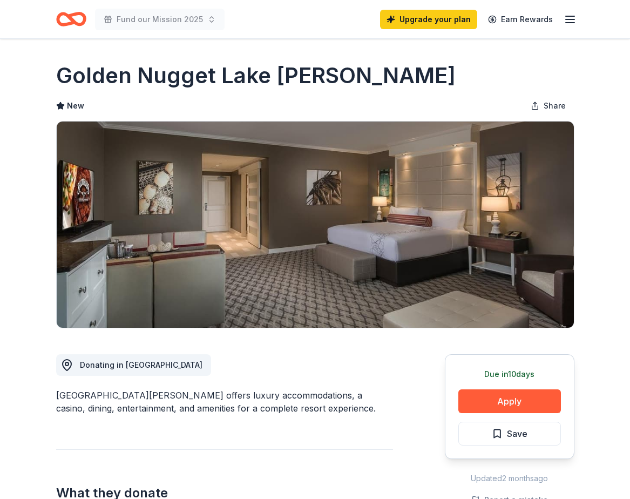
scroll to position [0, 0]
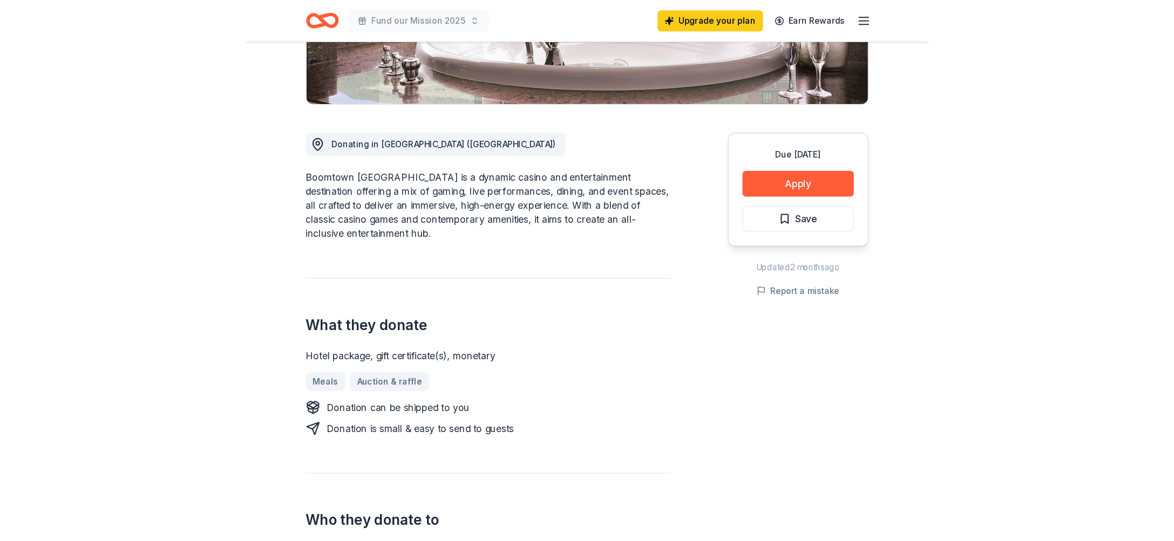
scroll to position [56, 0]
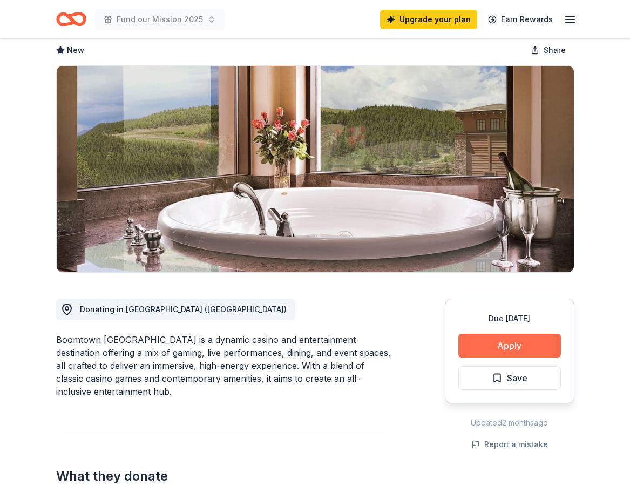
click at [503, 349] on button "Apply" at bounding box center [509, 345] width 103 height 24
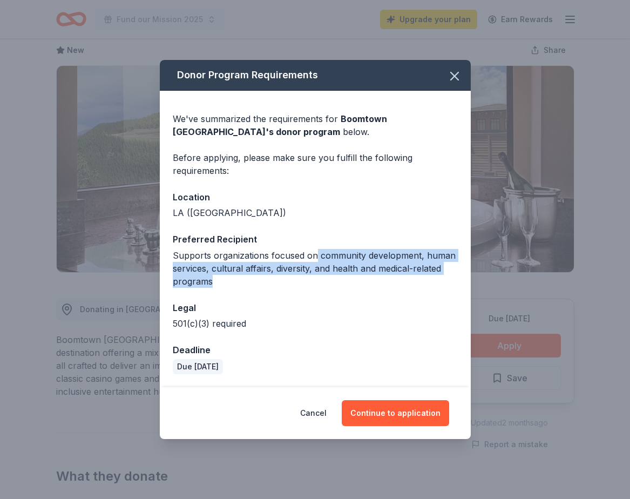
drag, startPoint x: 313, startPoint y: 260, endPoint x: 313, endPoint y: 284, distance: 23.7
click at [313, 284] on div "Supports organizations focused on community development, human services, cultur…" at bounding box center [315, 268] width 285 height 39
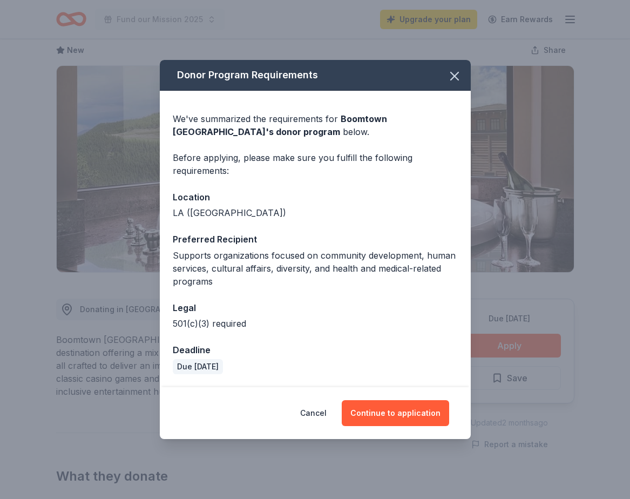
click at [313, 269] on div "Supports organizations focused on community development, human services, cultur…" at bounding box center [315, 268] width 285 height 39
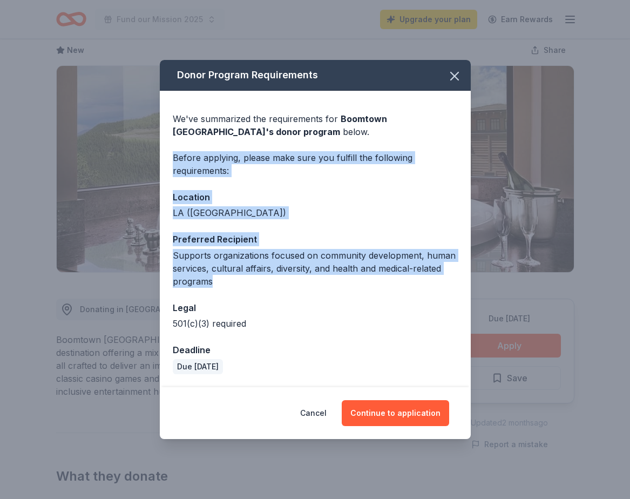
drag, startPoint x: 262, startPoint y: 139, endPoint x: 284, endPoint y: 282, distance: 144.1
click at [284, 282] on div "We've summarized the requirements for Boomtown New Orleans 's donor program bel…" at bounding box center [315, 239] width 311 height 297
click at [284, 282] on div "Supports organizations focused on community development, human services, cultur…" at bounding box center [315, 268] width 285 height 39
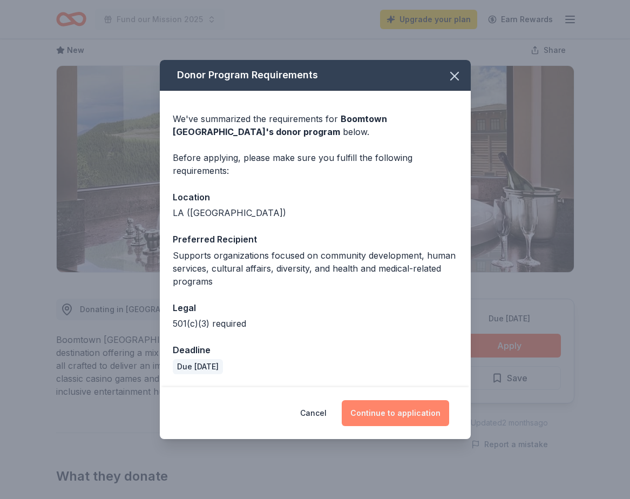
click at [381, 419] on button "Continue to application" at bounding box center [395, 413] width 107 height 26
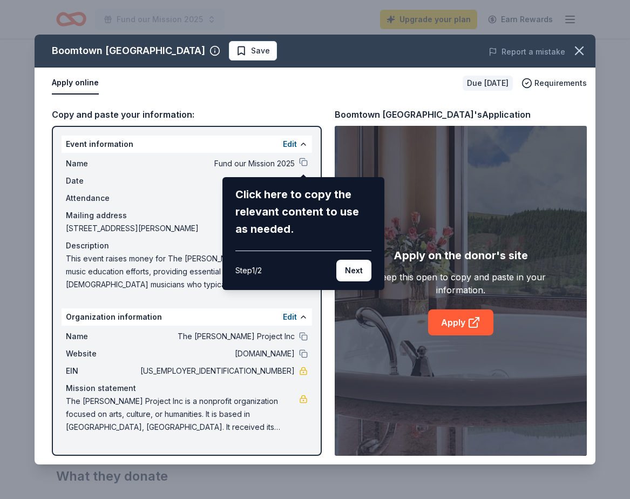
click at [148, 220] on div "Boomtown [GEOGRAPHIC_DATA] Save Report a mistake Apply online Due [DATE] Requir…" at bounding box center [315, 249] width 561 height 429
click at [264, 162] on div "Boomtown [GEOGRAPHIC_DATA] Save Report a mistake Apply online Due [DATE] Requir…" at bounding box center [315, 249] width 561 height 429
click at [295, 202] on div "Click here to copy the relevant content to use as needed." at bounding box center [303, 212] width 136 height 52
click at [304, 159] on div "Boomtown [GEOGRAPHIC_DATA] Save Report a mistake Apply online Due [DATE] Requir…" at bounding box center [315, 249] width 561 height 429
click at [463, 322] on div "Boomtown [GEOGRAPHIC_DATA] Save Report a mistake Apply online Due [DATE] Requir…" at bounding box center [315, 249] width 561 height 429
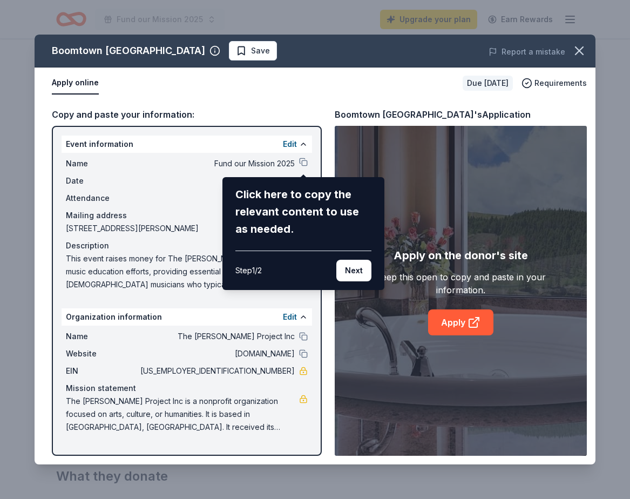
click at [263, 288] on div "Click here to copy the relevant content to use as needed. Step 1 / 2 Next" at bounding box center [303, 233] width 162 height 113
click at [288, 320] on div "Boomtown [GEOGRAPHIC_DATA] Save Report a mistake Apply online Due [DATE] Requir…" at bounding box center [315, 249] width 561 height 429
click at [290, 141] on div "Boomtown [GEOGRAPHIC_DATA] Save Report a mistake Apply online Due [DATE] Requir…" at bounding box center [315, 249] width 561 height 429
click at [473, 317] on div "Boomtown [GEOGRAPHIC_DATA] Save Report a mistake Apply online Due [DATE] Requir…" at bounding box center [315, 249] width 561 height 429
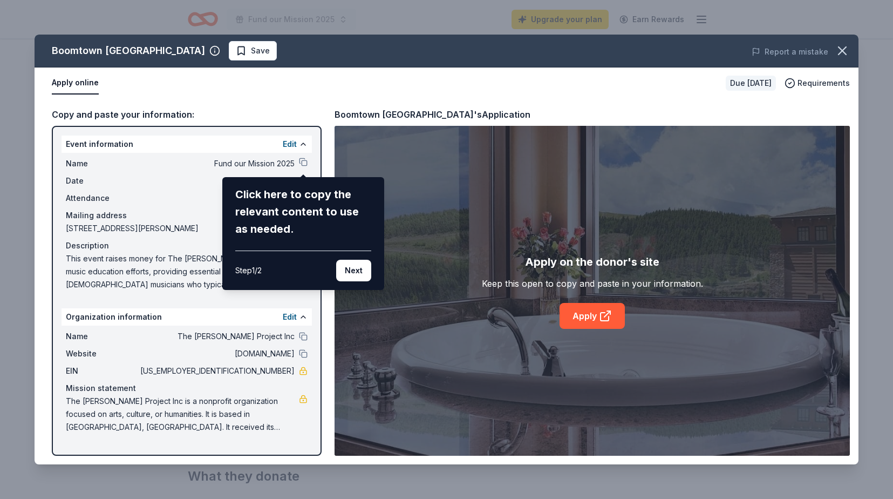
click at [594, 313] on div "Boomtown [GEOGRAPHIC_DATA] Save Report a mistake Apply online Due [DATE] Requir…" at bounding box center [447, 249] width 824 height 429
click at [582, 322] on div "Boomtown [GEOGRAPHIC_DATA] Save Report a mistake Apply online Due [DATE] Requir…" at bounding box center [447, 249] width 824 height 429
click at [629, 52] on icon "button" at bounding box center [842, 50] width 15 height 15
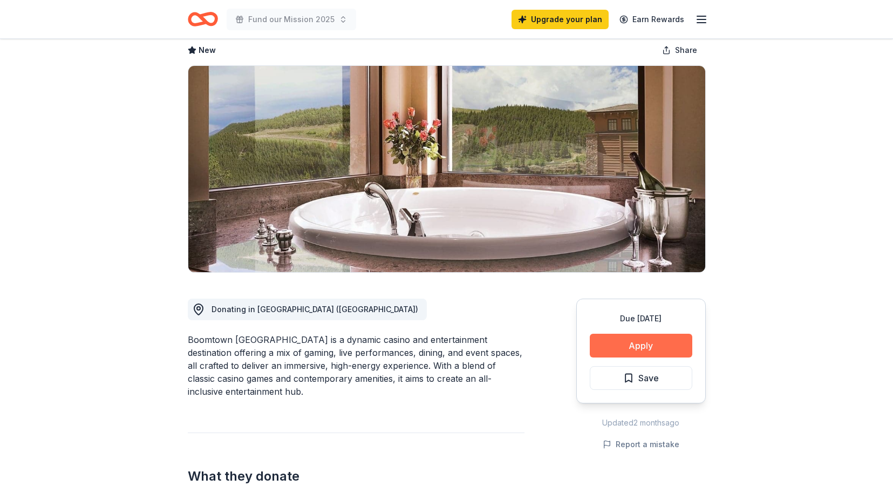
click at [629, 342] on button "Apply" at bounding box center [641, 345] width 103 height 24
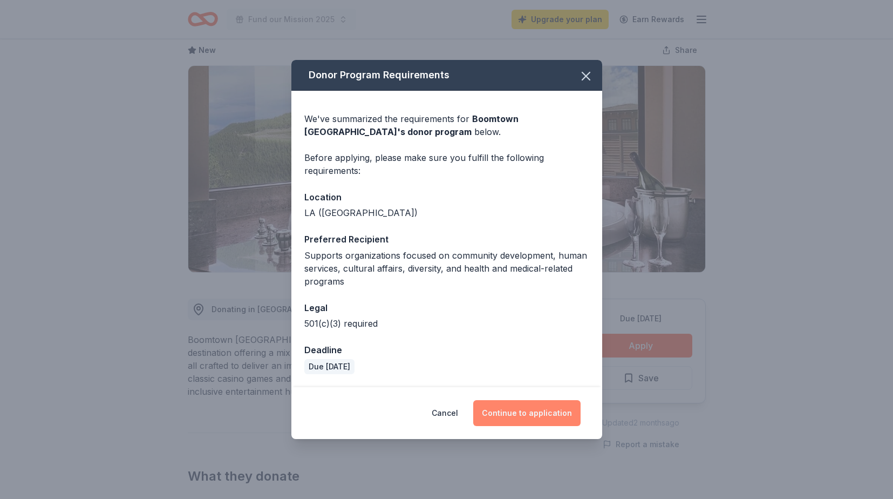
click at [535, 414] on button "Continue to application" at bounding box center [526, 413] width 107 height 26
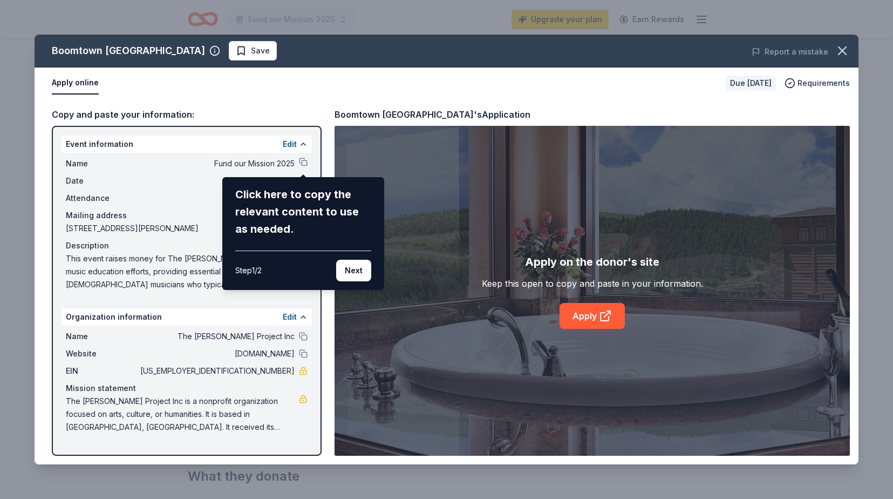
click at [596, 317] on div "Boomtown [GEOGRAPHIC_DATA] Save Report a mistake Apply online Due [DATE] Requir…" at bounding box center [447, 249] width 824 height 429
click at [273, 254] on div "Step 1 / 2 Next" at bounding box center [303, 265] width 136 height 31
click at [629, 47] on icon "button" at bounding box center [842, 50] width 15 height 15
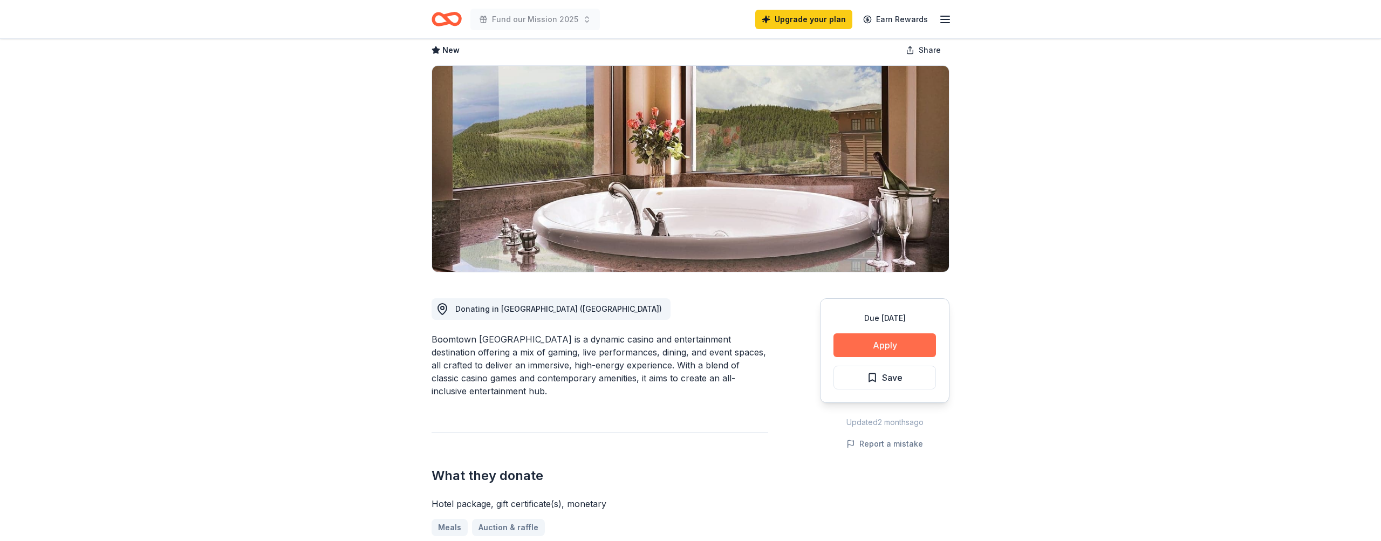
click at [629, 349] on button "Apply" at bounding box center [885, 345] width 103 height 24
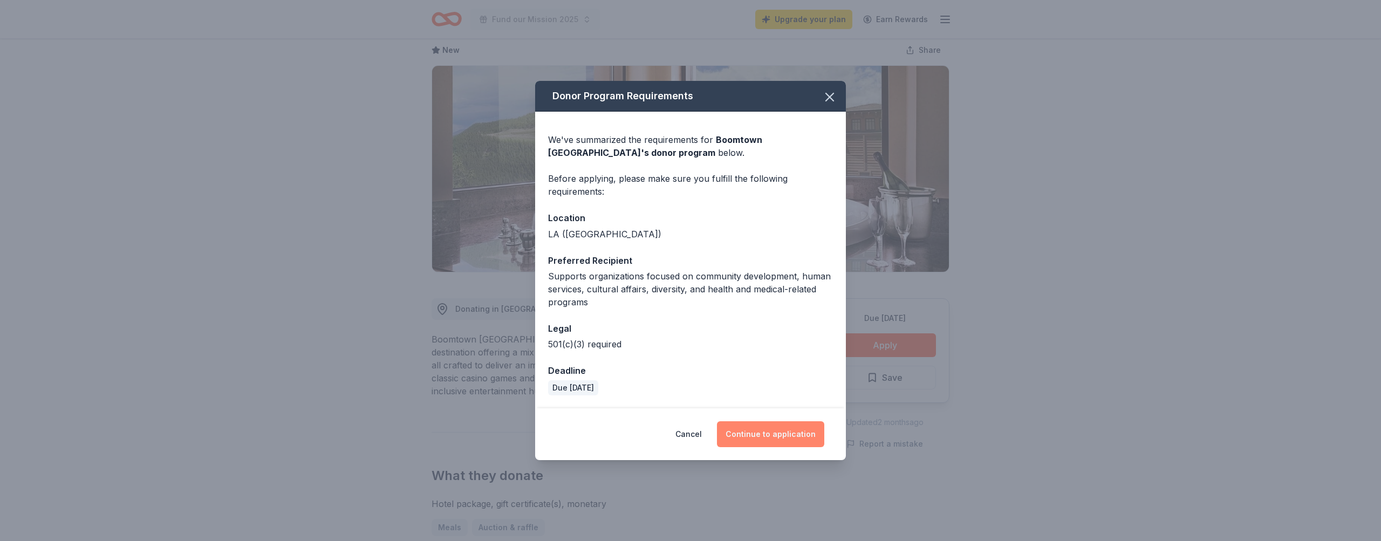
click at [629, 432] on button "Continue to application" at bounding box center [770, 434] width 107 height 26
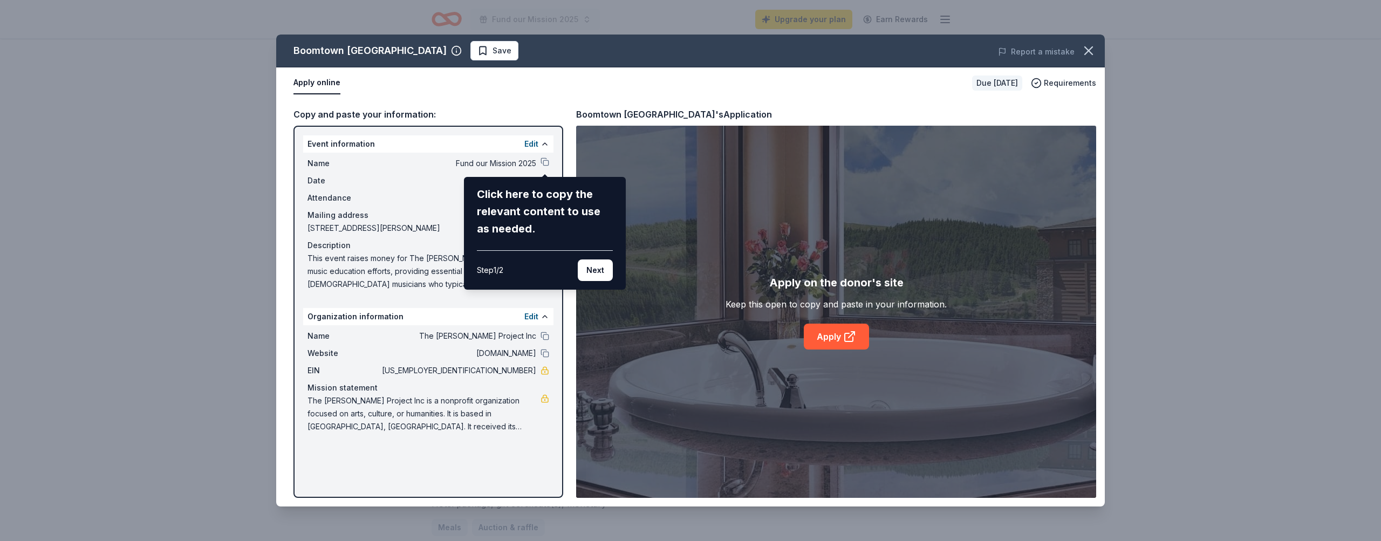
click at [567, 269] on div "Step 1 / 2 Next" at bounding box center [545, 265] width 136 height 31
click at [584, 269] on button "Next" at bounding box center [595, 271] width 35 height 22
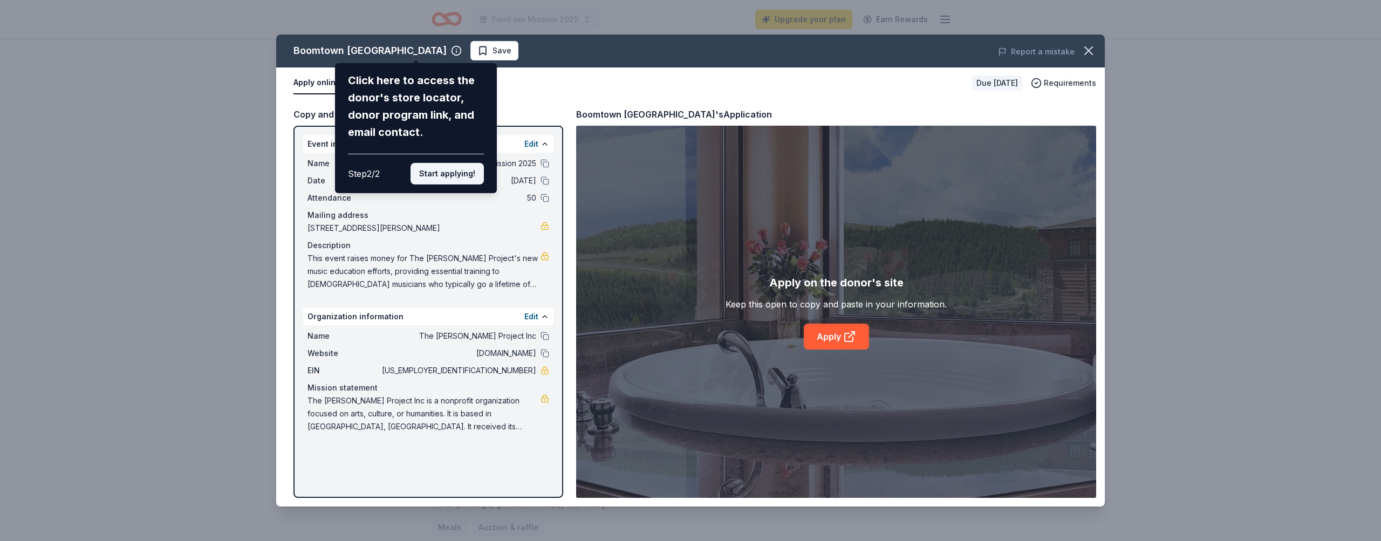
click at [470, 163] on button "Start applying!" at bounding box center [447, 174] width 73 height 22
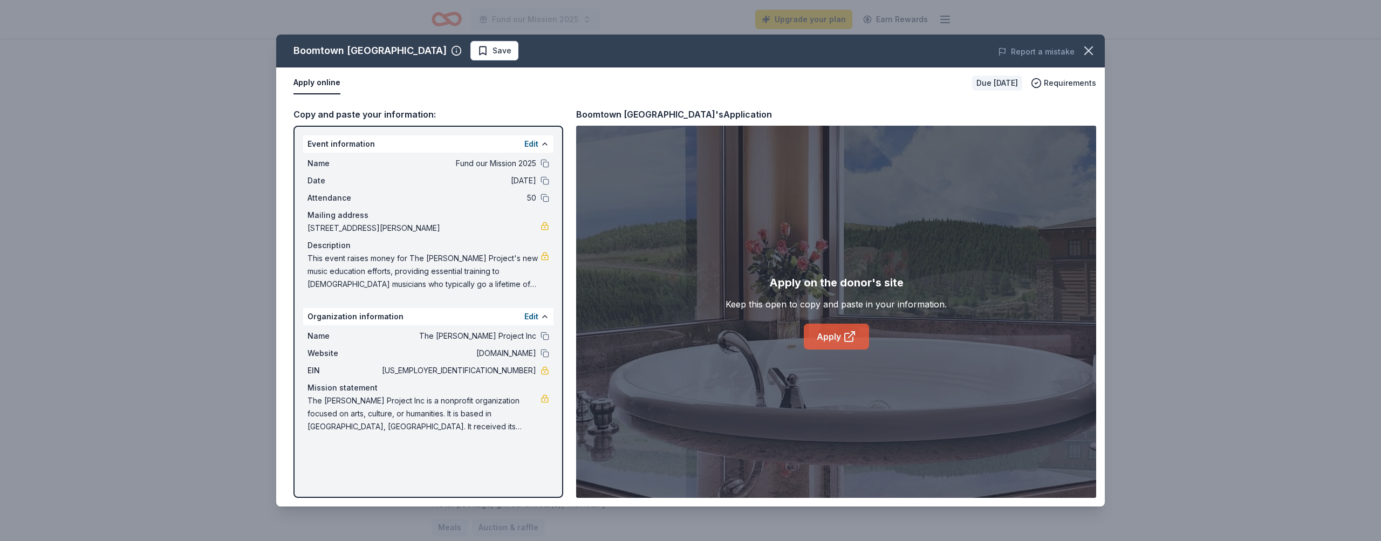
click at [629, 339] on link "Apply" at bounding box center [836, 337] width 65 height 26
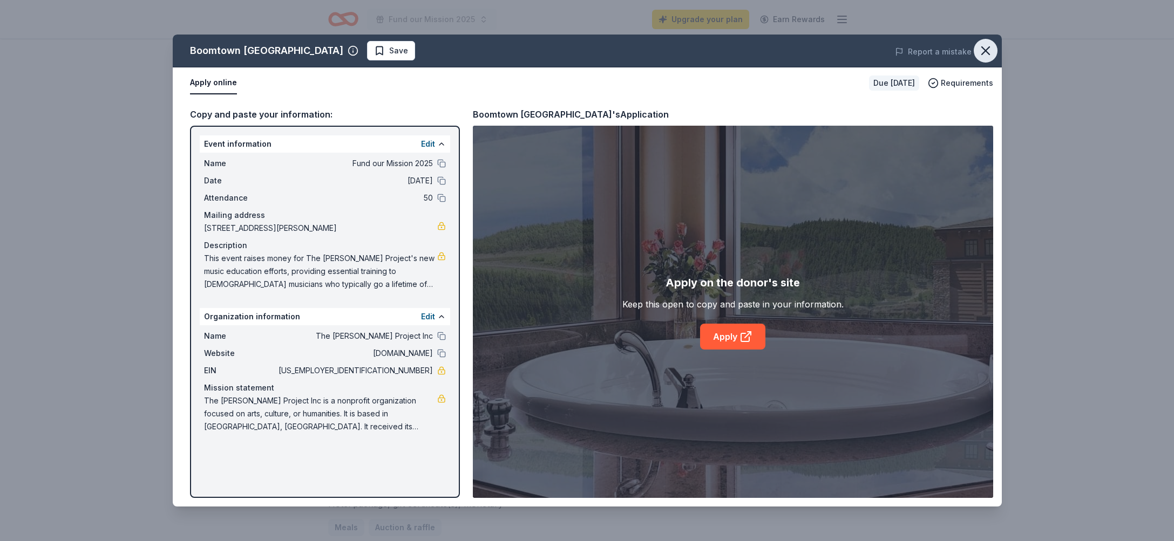
click at [629, 50] on icon "button" at bounding box center [985, 50] width 15 height 15
